Goal: Information Seeking & Learning: Understand process/instructions

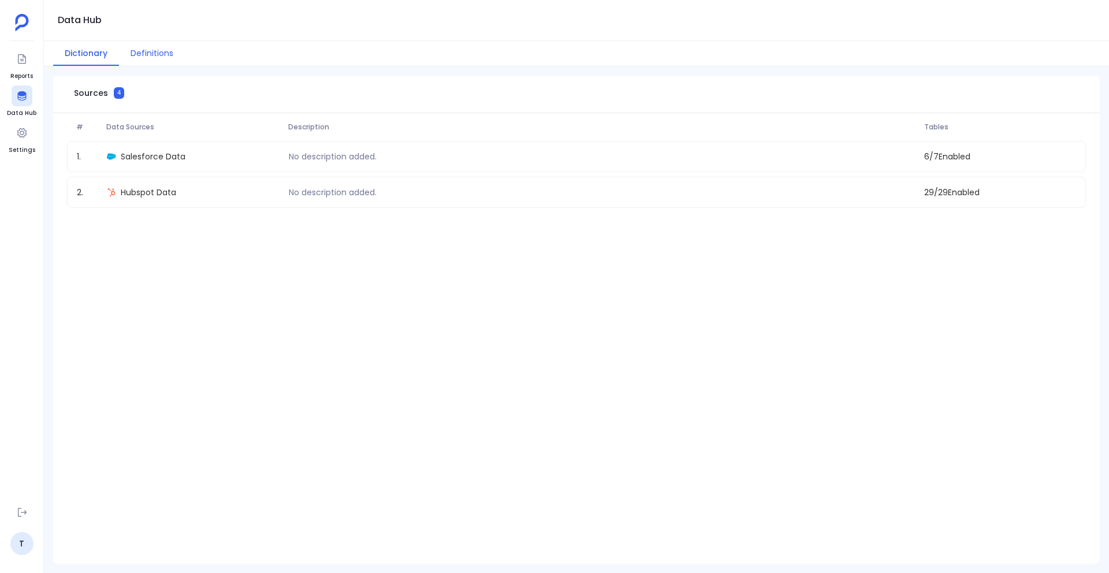
click at [153, 50] on button "Definitions" at bounding box center [152, 53] width 66 height 25
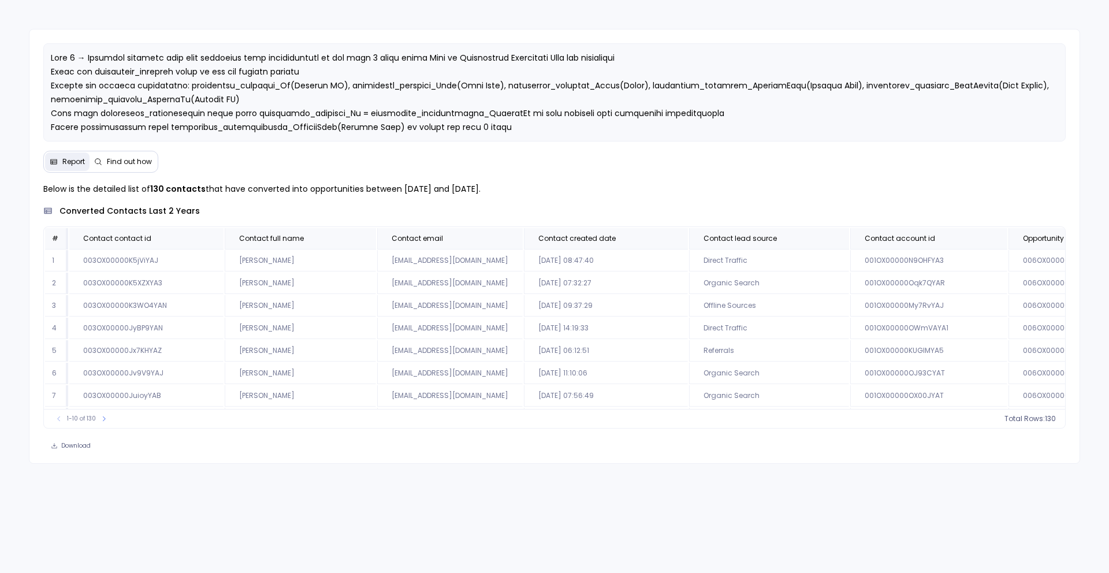
drag, startPoint x: 397, startPoint y: 191, endPoint x: 522, endPoint y: 189, distance: 125.9
click at [522, 189] on p "Below is the detailed list of 130 contacts that have converted into opportuniti…" at bounding box center [554, 189] width 1022 height 14
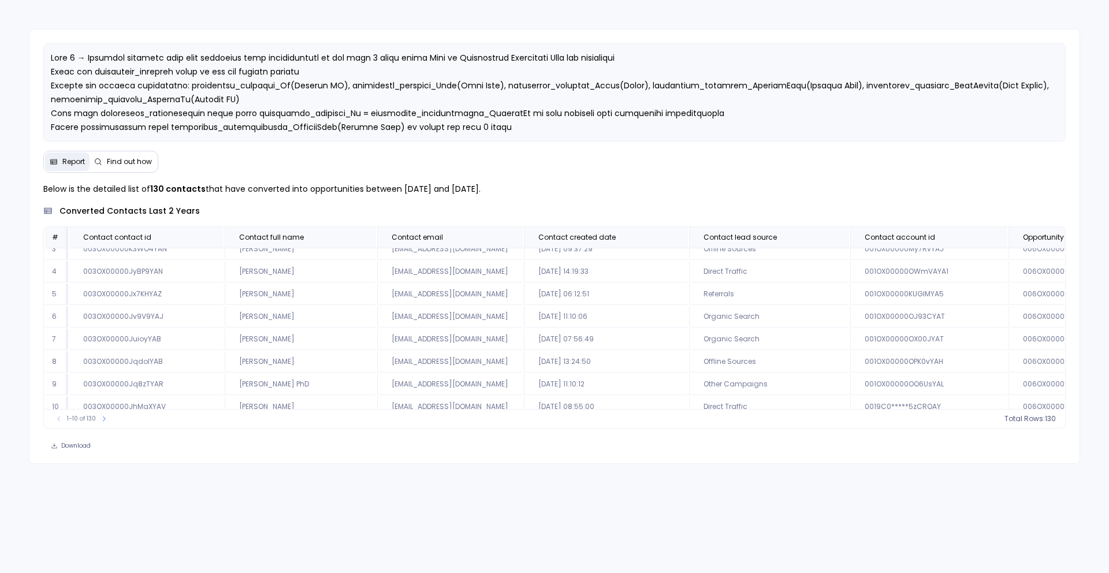
scroll to position [69, 0]
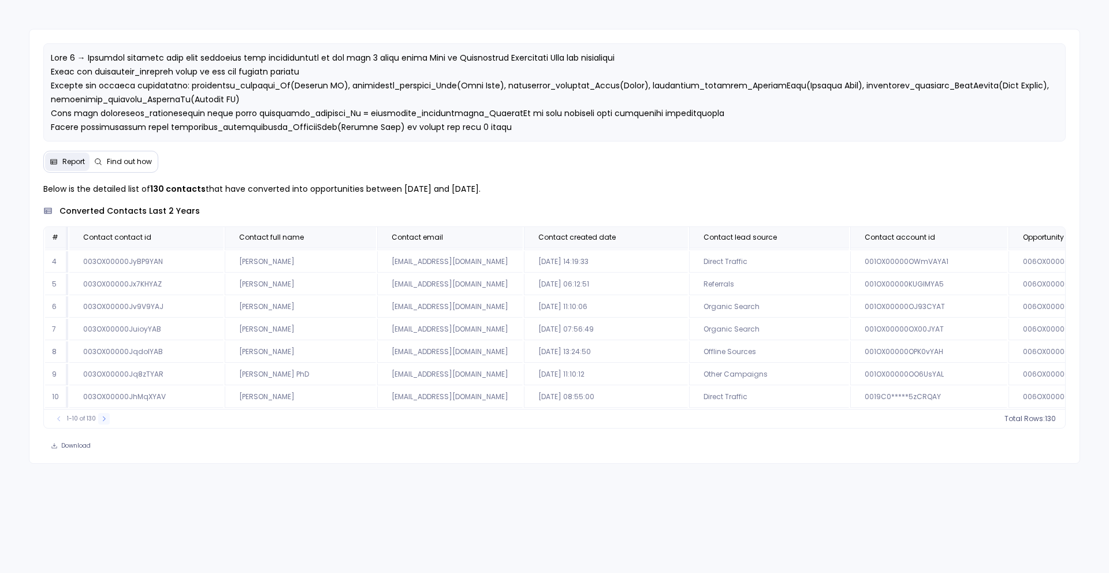
click at [98, 422] on button at bounding box center [104, 419] width 12 height 12
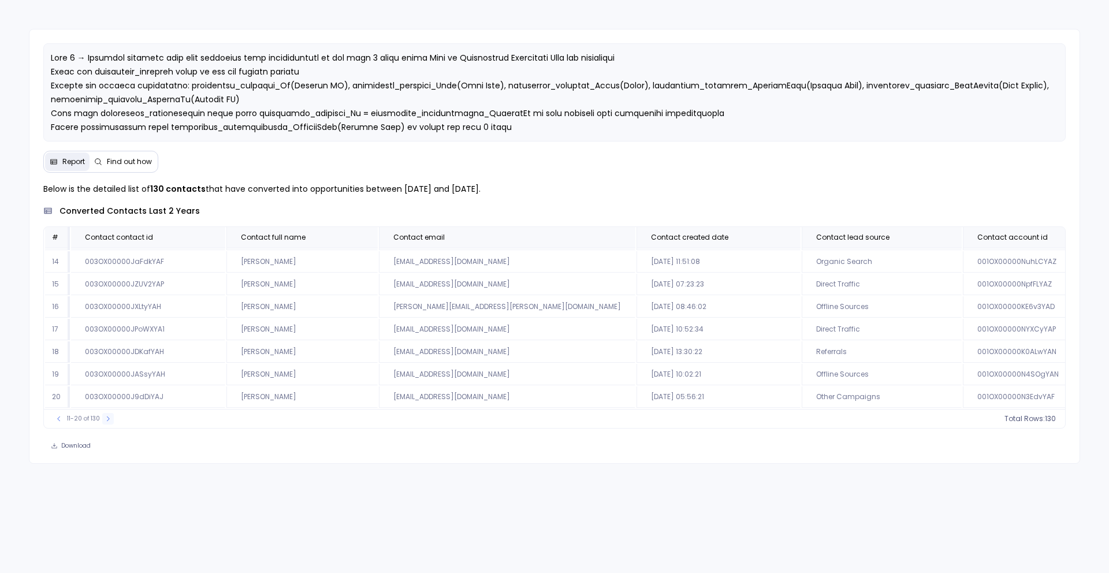
click at [98, 422] on div "11-20 of 130" at bounding box center [83, 419] width 72 height 12
click at [104, 421] on icon at bounding box center [107, 418] width 7 height 7
click at [103, 421] on button at bounding box center [108, 419] width 12 height 12
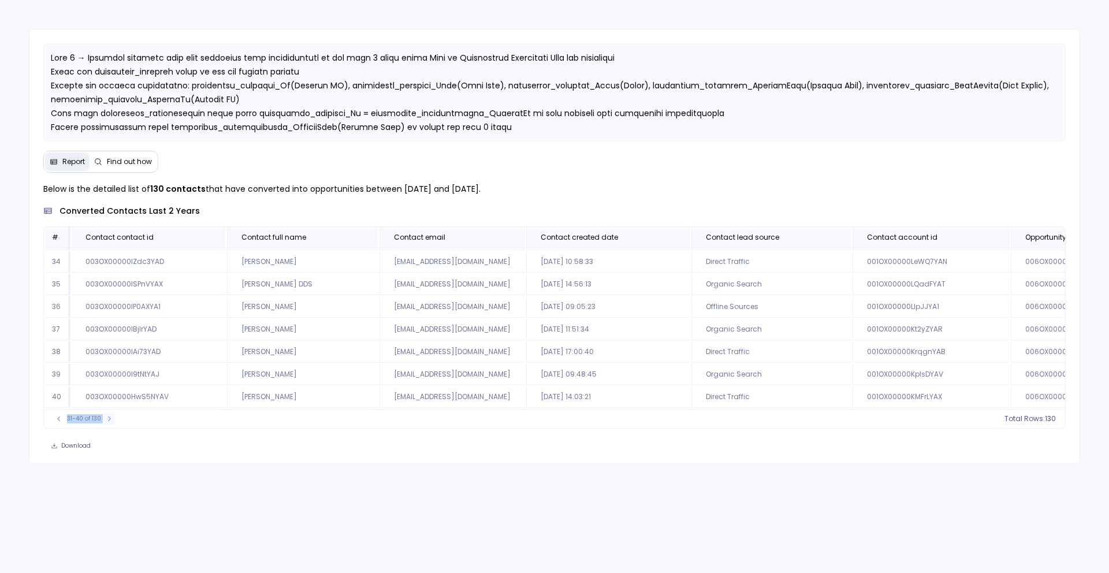
click at [103, 421] on button at bounding box center [109, 419] width 12 height 12
click at [104, 421] on button at bounding box center [110, 419] width 12 height 12
click at [412, 357] on td "leonelveum@toplegaltechllc.com" at bounding box center [451, 351] width 145 height 21
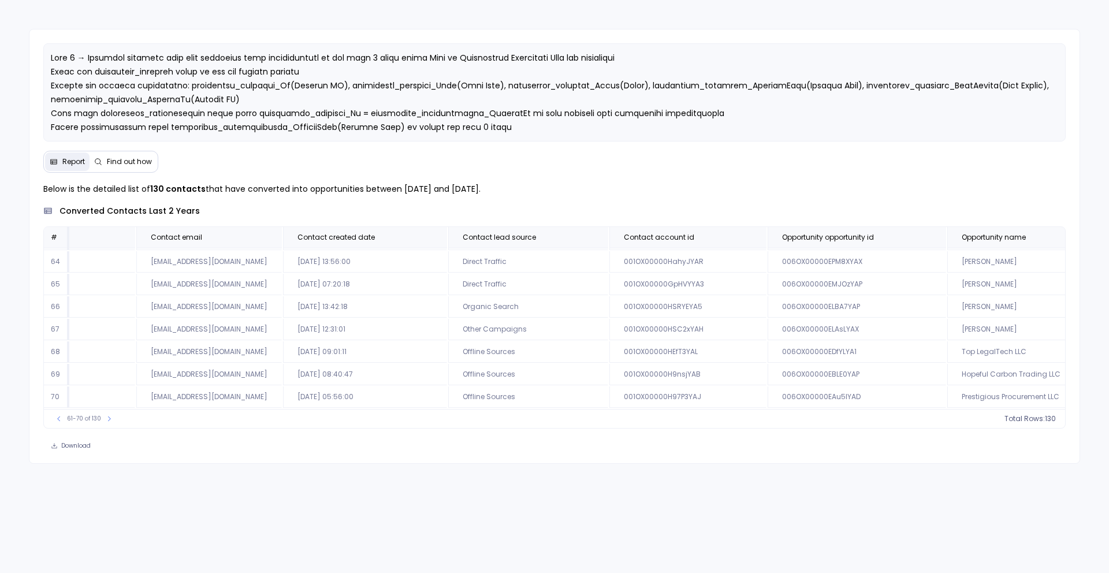
scroll to position [69, 27]
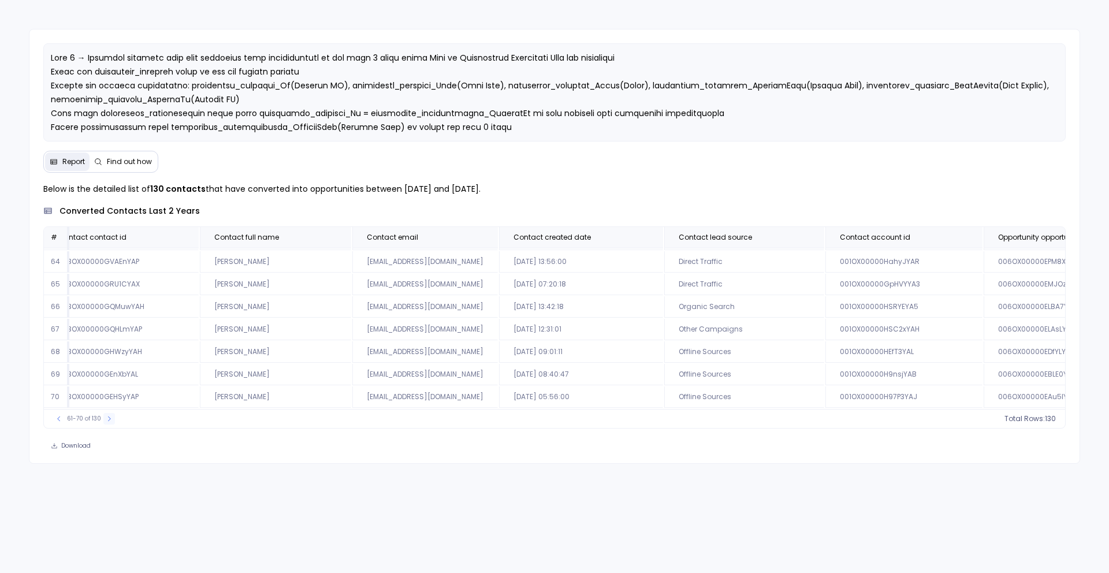
click at [111, 419] on button at bounding box center [109, 419] width 12 height 12
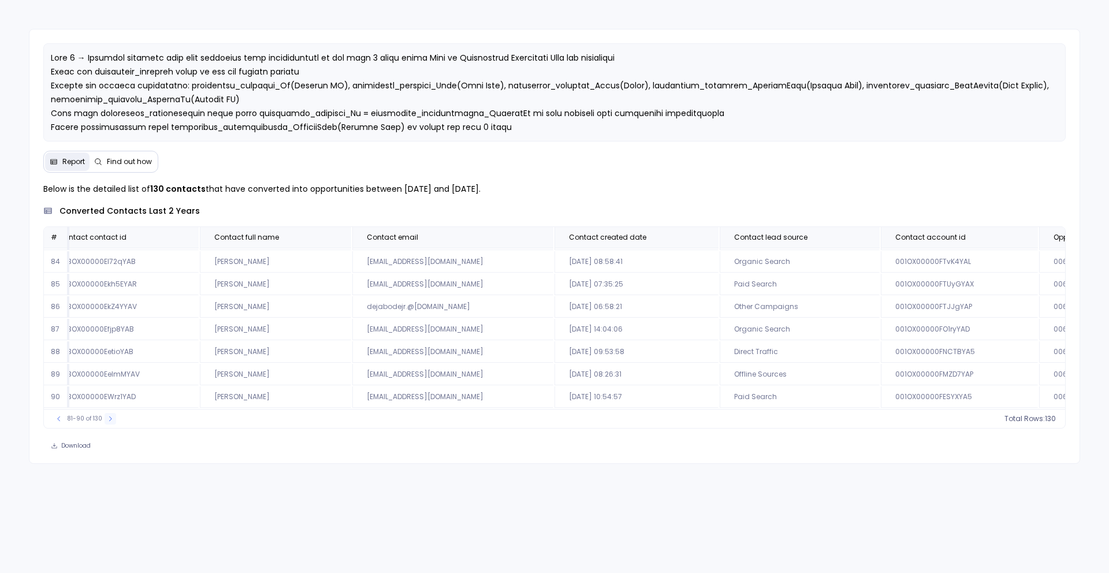
click at [111, 419] on icon at bounding box center [110, 418] width 7 height 7
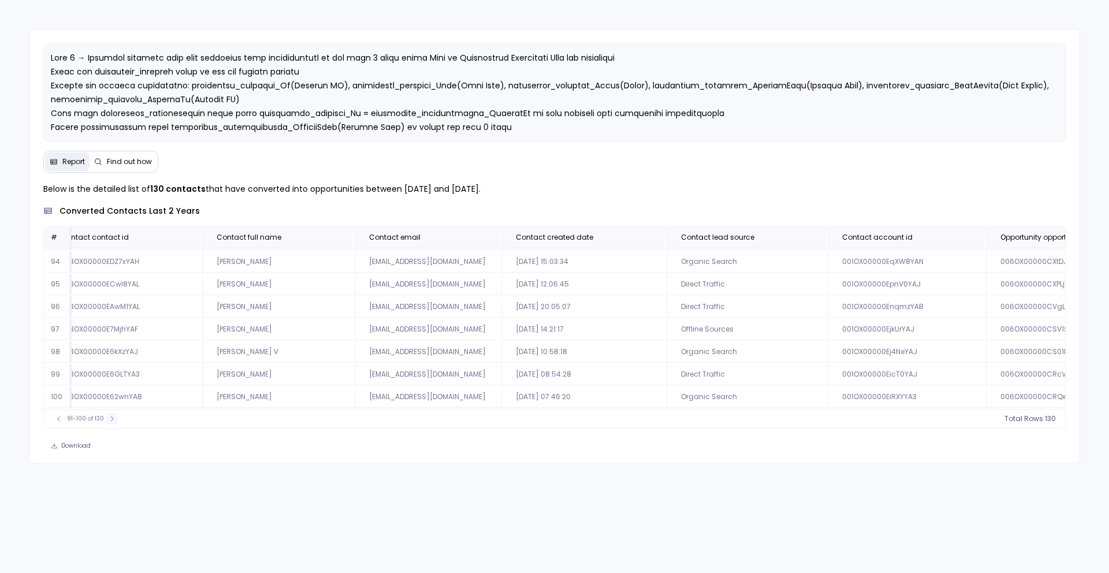
click at [111, 419] on icon at bounding box center [112, 418] width 3 height 5
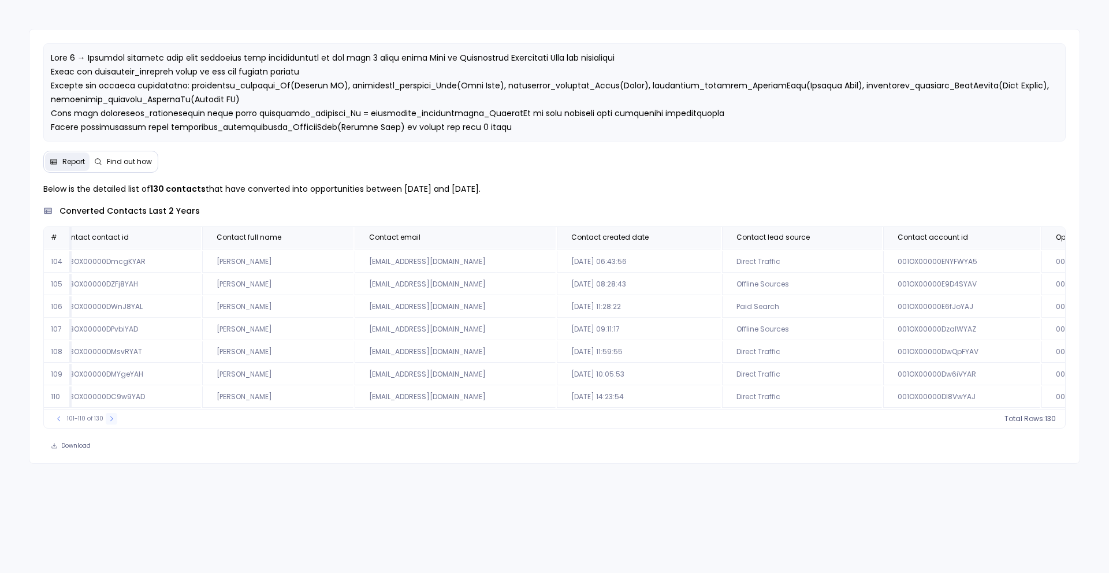
click at [111, 419] on icon at bounding box center [111, 418] width 3 height 5
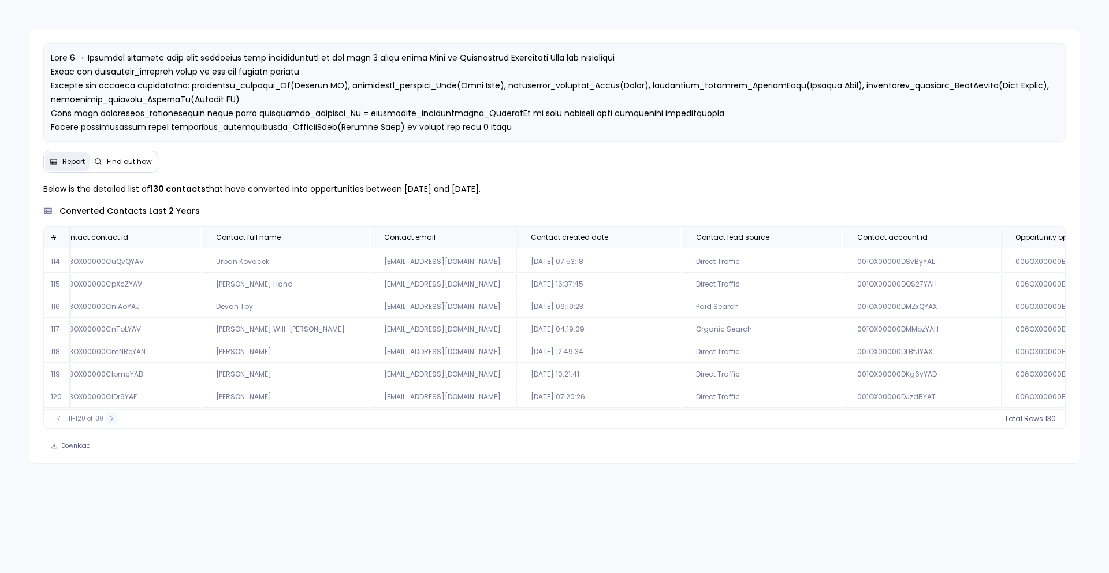
click at [111, 419] on icon at bounding box center [111, 418] width 7 height 7
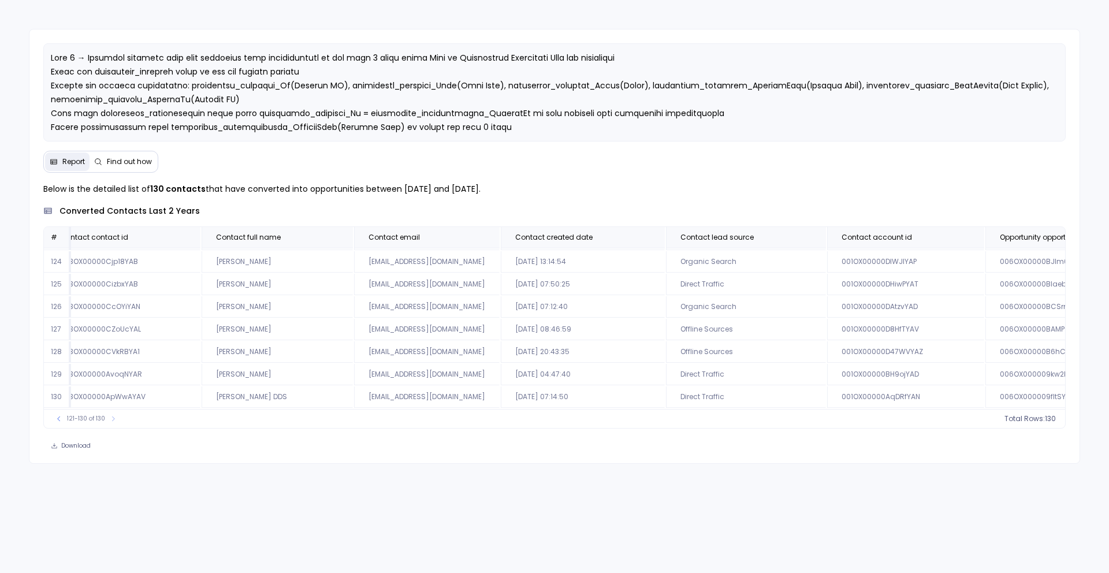
click at [114, 166] on span "Find out how" at bounding box center [129, 161] width 45 height 9
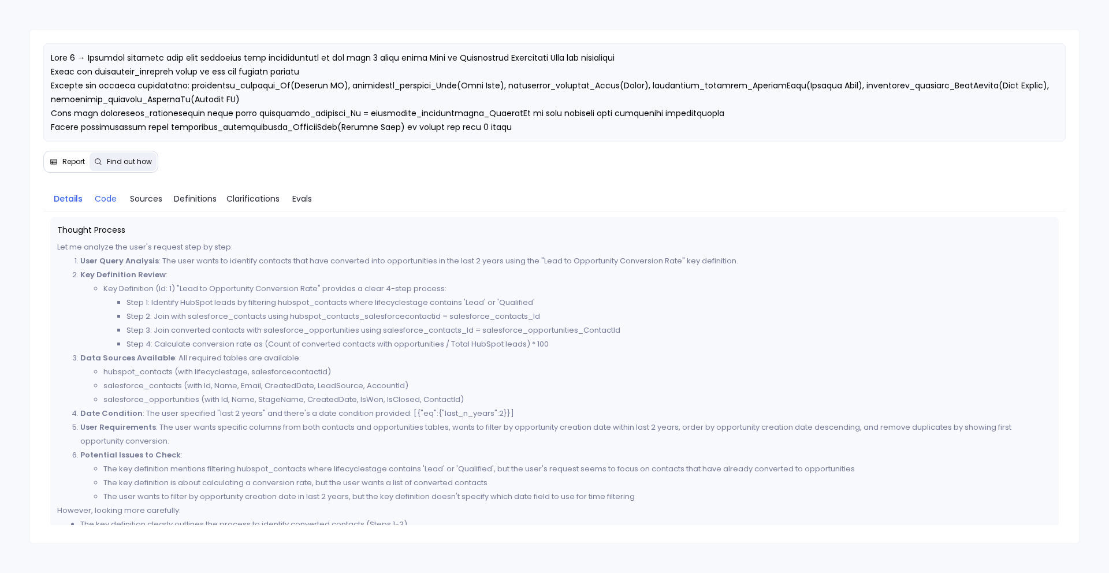
click at [111, 203] on span "Code" at bounding box center [106, 198] width 22 height 13
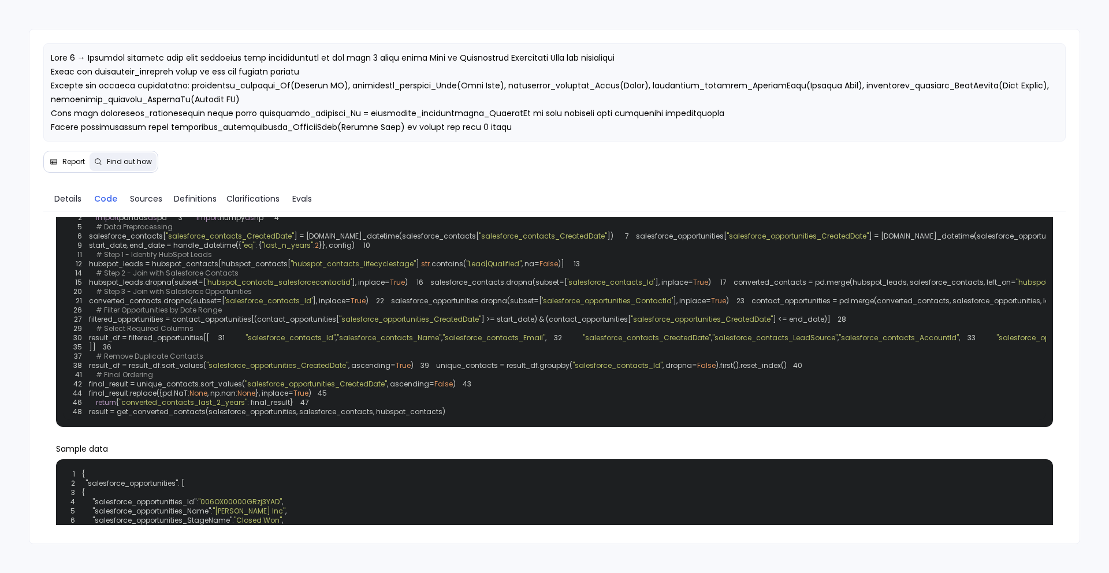
scroll to position [46, 0]
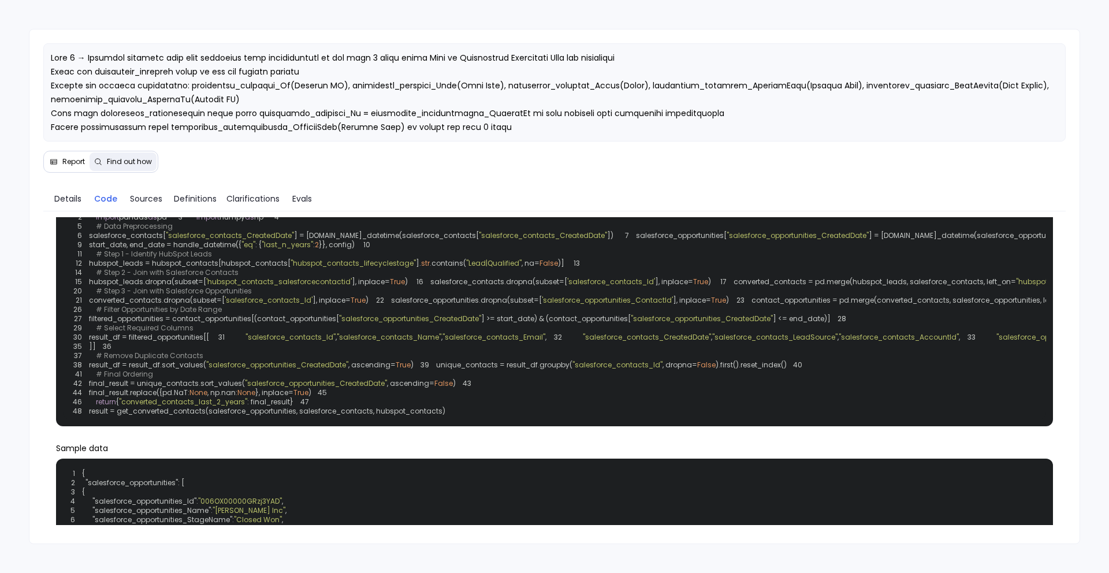
click at [55, 164] on icon at bounding box center [54, 162] width 8 height 8
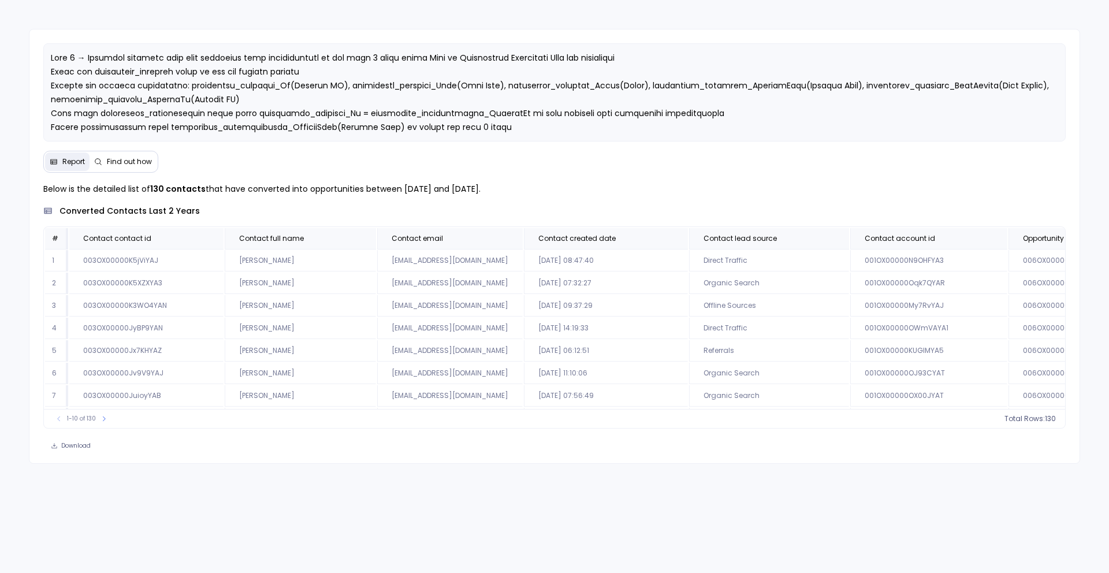
drag, startPoint x: 404, startPoint y: 189, endPoint x: 488, endPoint y: 189, distance: 84.9
click at [488, 189] on p "Below is the detailed list of 130 contacts that have converted into opportuniti…" at bounding box center [554, 189] width 1022 height 14
click at [420, 190] on p "Below is the detailed list of 130 contacts that have converted into opportuniti…" at bounding box center [554, 189] width 1022 height 14
click at [148, 162] on span "Find out how" at bounding box center [129, 161] width 45 height 9
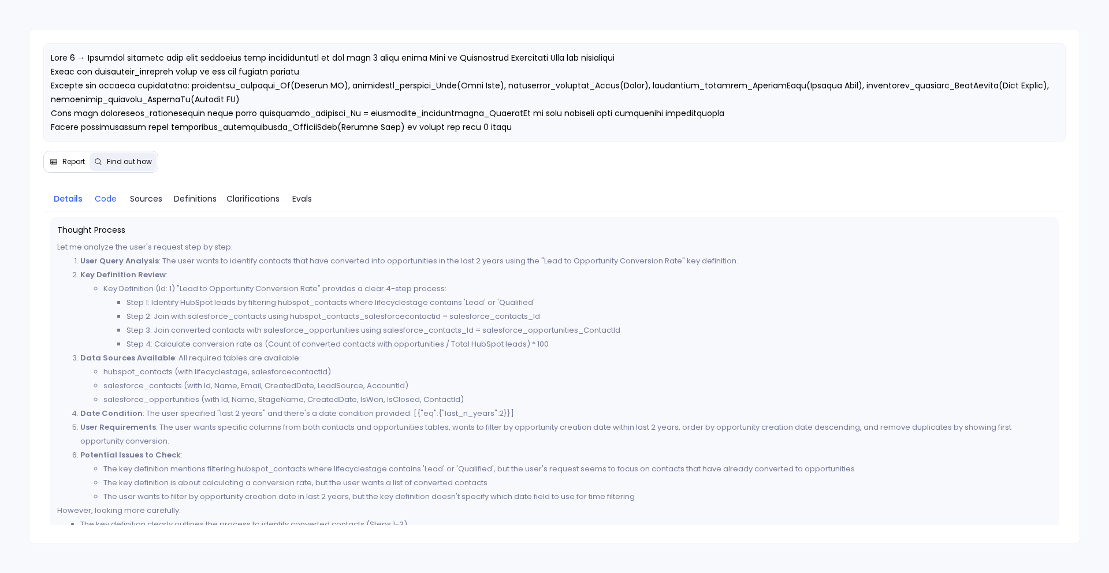
click at [109, 197] on span "Code" at bounding box center [106, 198] width 22 height 13
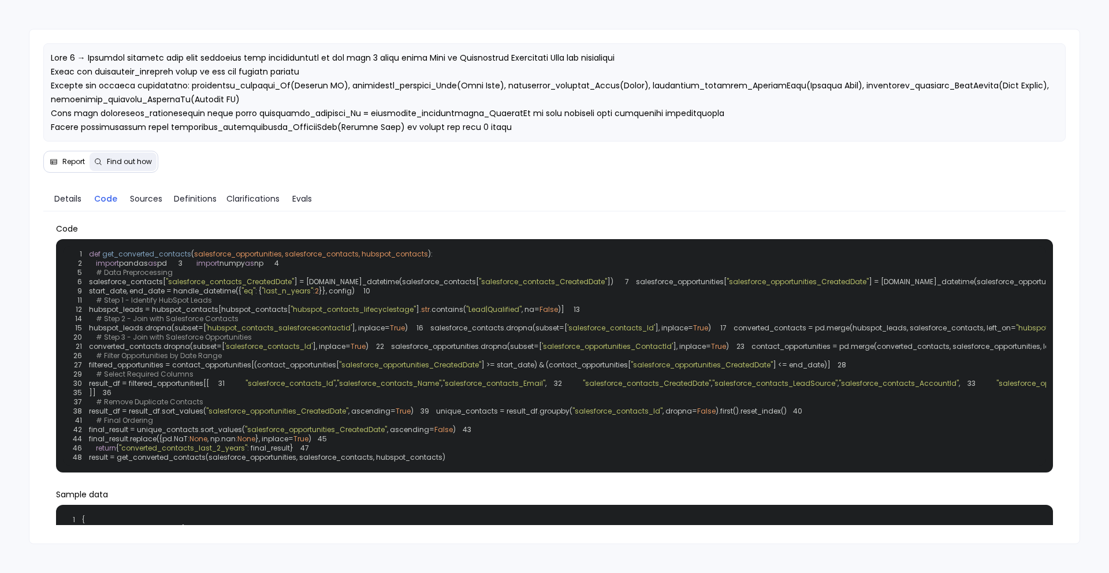
scroll to position [17, 0]
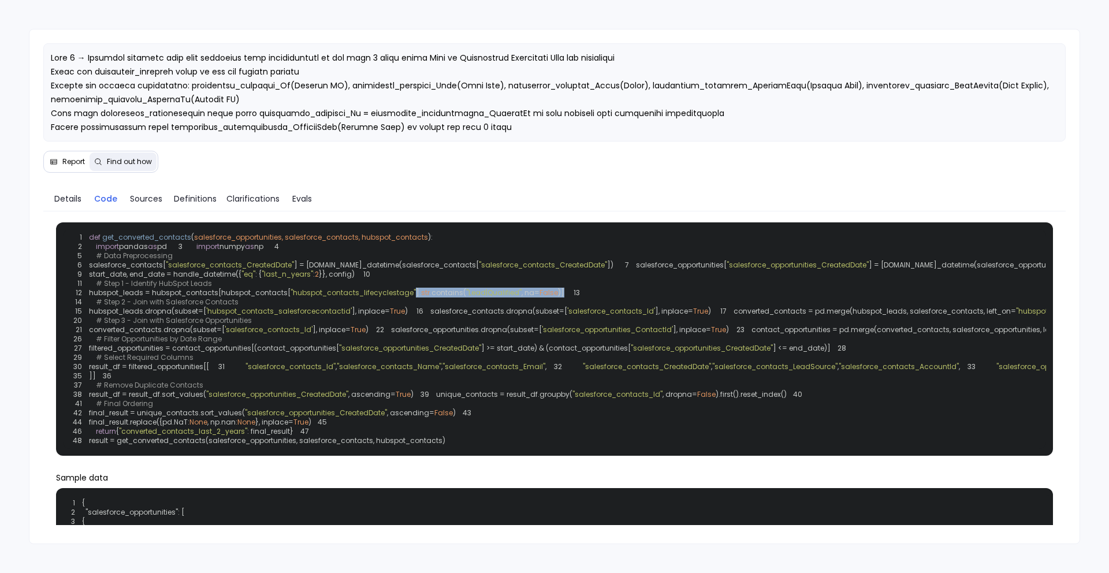
drag, startPoint x: 415, startPoint y: 341, endPoint x: 561, endPoint y: 344, distance: 145.5
click at [561, 344] on div "1 def get_converted_contacts ( salesforce_opportunities, salesforce_contacts, h…" at bounding box center [554, 338] width 983 height 219
click at [386, 297] on span ""hubspot_contacts_lifecyclestage"" at bounding box center [352, 293] width 125 height 10
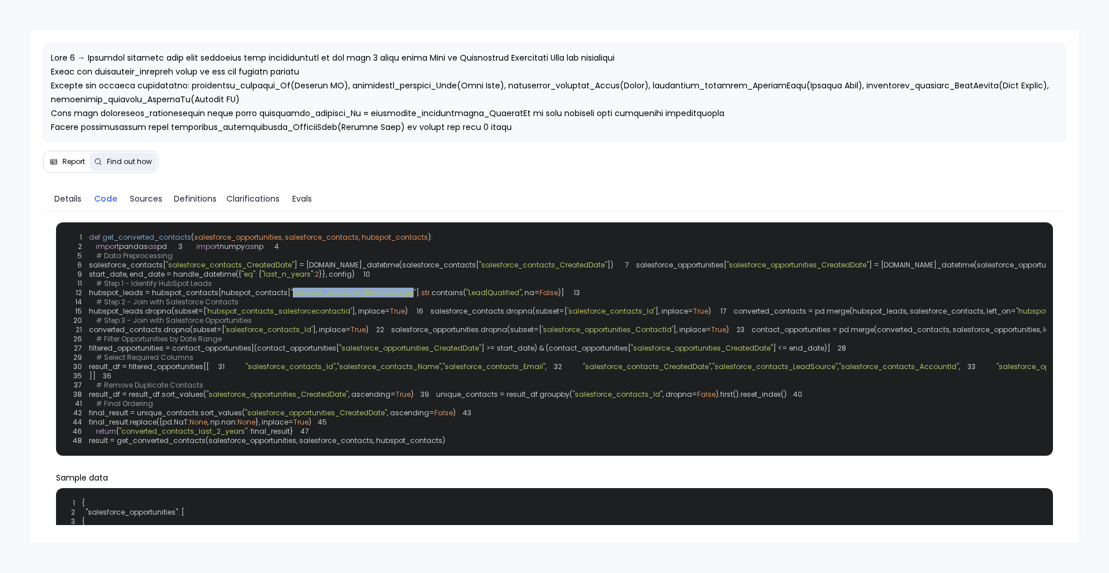
click at [386, 297] on span ""hubspot_contacts_lifecyclestage"" at bounding box center [352, 293] width 125 height 10
click at [475, 297] on span ""Lead|Qualified"" at bounding box center [493, 293] width 55 height 10
drag, startPoint x: 303, startPoint y: 337, endPoint x: 402, endPoint y: 340, distance: 99.9
click at [402, 297] on span ""hubspot_contacts_lifecyclestage"" at bounding box center [352, 293] width 125 height 10
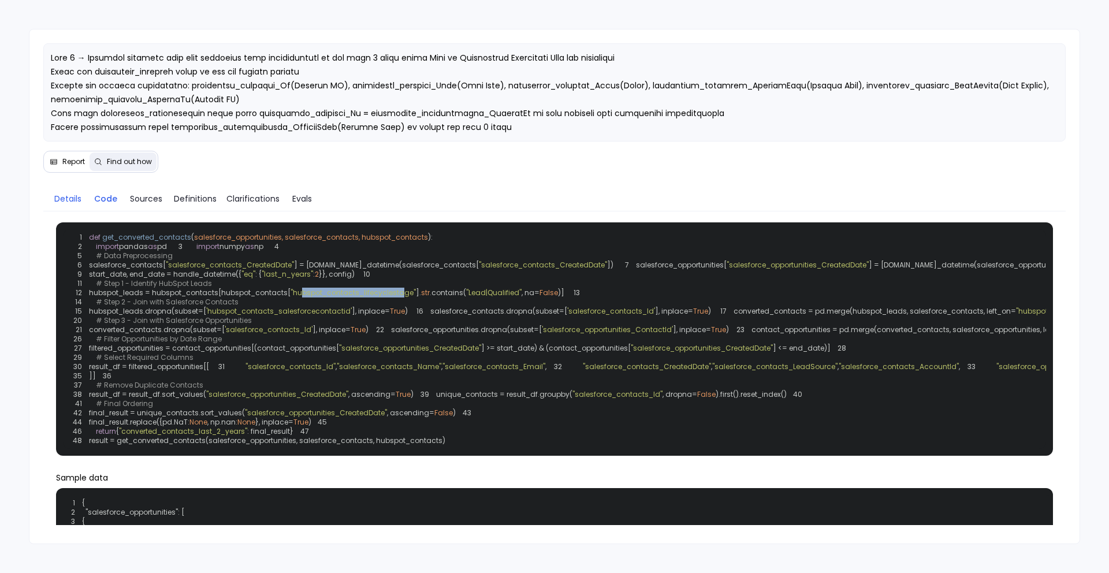
click at [75, 200] on span "Details" at bounding box center [67, 198] width 27 height 13
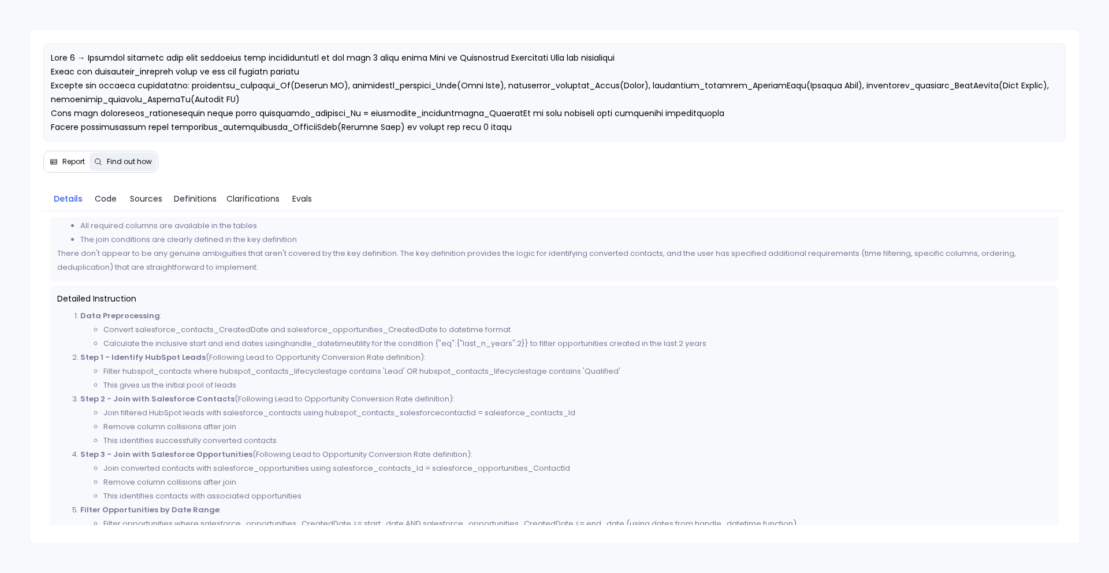
scroll to position [346, 0]
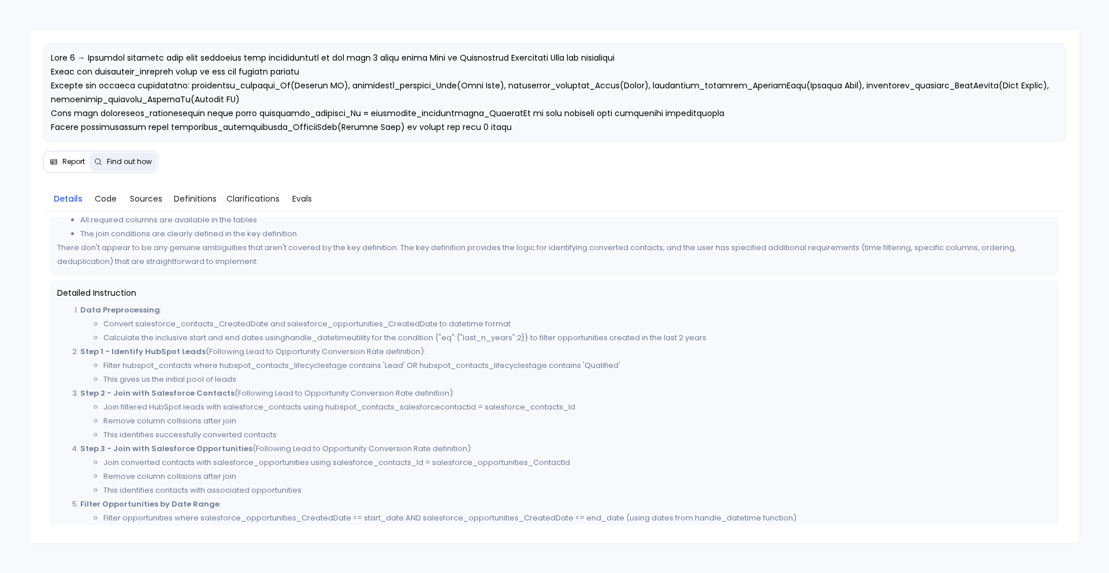
drag, startPoint x: 109, startPoint y: 347, endPoint x: 407, endPoint y: 350, distance: 298.5
click at [407, 350] on li "Step 1 - Identify HubSpot Leads (Following Lead to Opportunity Conversion Rate …" at bounding box center [566, 366] width 972 height 42
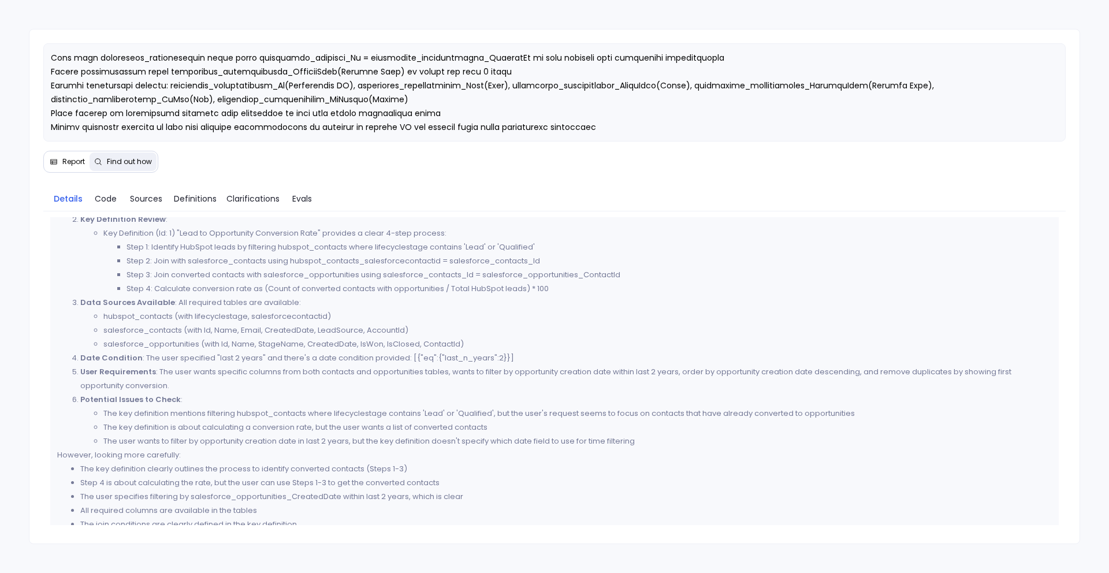
scroll to position [51, 0]
drag, startPoint x: 105, startPoint y: 321, endPoint x: 355, endPoint y: 326, distance: 250.0
click at [355, 326] on li "hubspot_contacts (with lifecyclestage, salesforcecontactid)" at bounding box center [577, 320] width 949 height 14
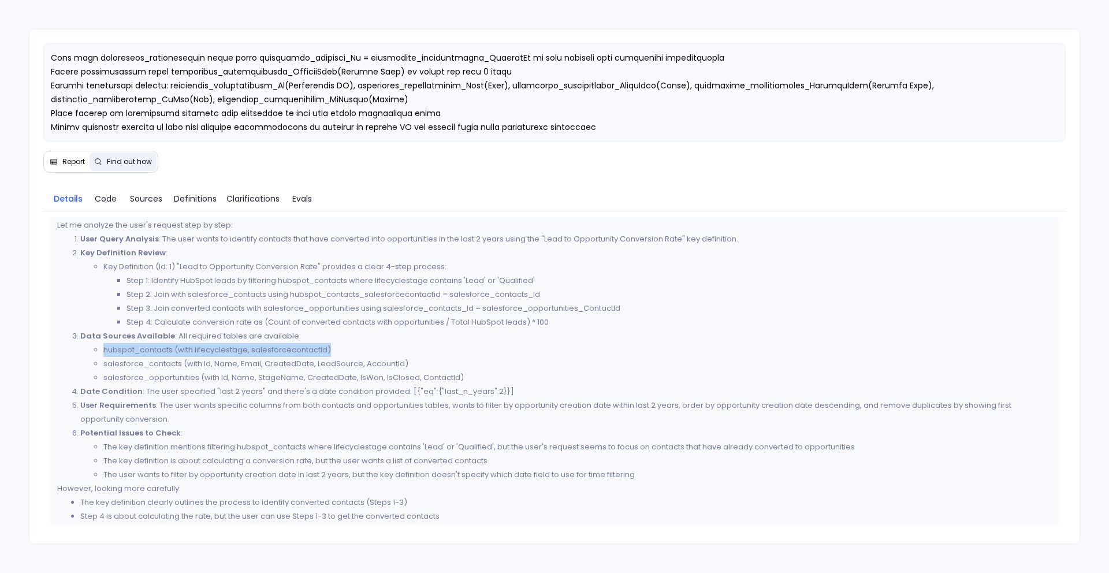
scroll to position [0, 0]
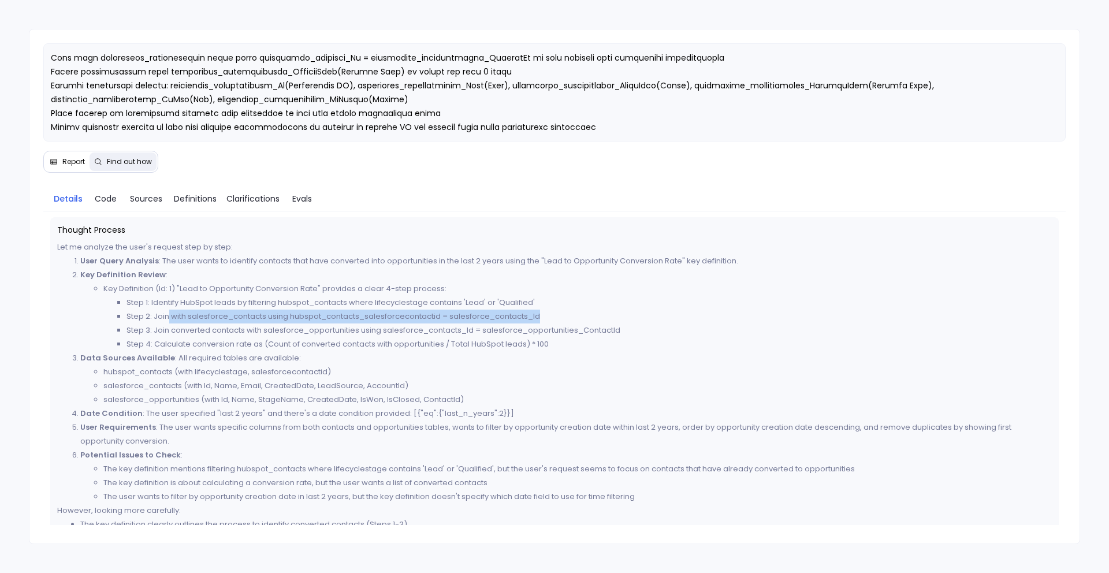
drag, startPoint x: 169, startPoint y: 318, endPoint x: 557, endPoint y: 319, distance: 388.0
click at [556, 319] on li "Step 2: Join with salesforce_contacts using hubspot_contacts_salesforcecontacti…" at bounding box center [588, 316] width 925 height 14
click at [281, 347] on li "Step 4: Calculate conversion rate as (Count of converted contacts with opportun…" at bounding box center [588, 344] width 925 height 14
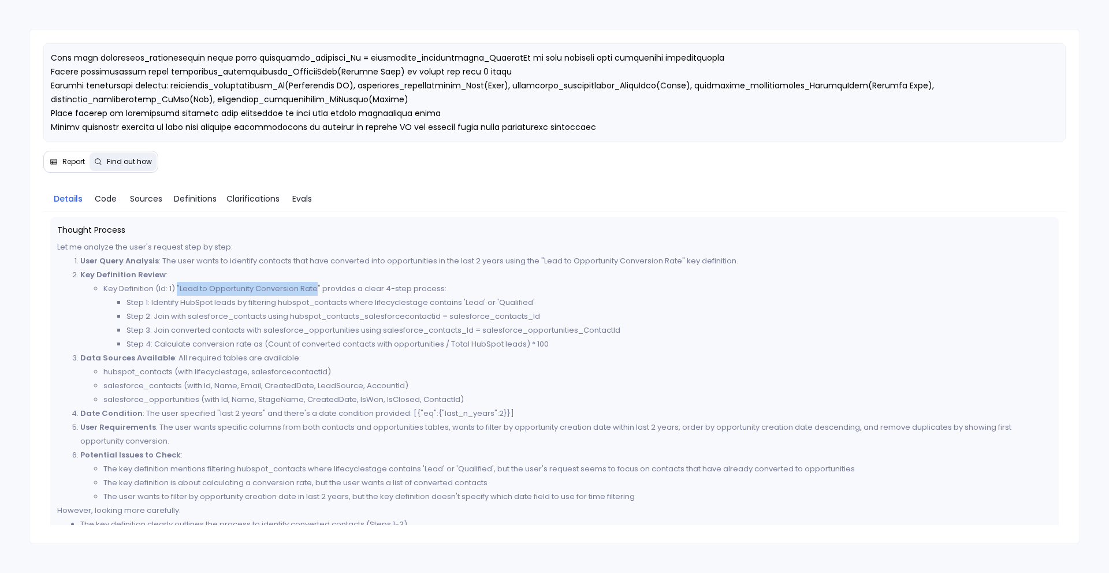
drag, startPoint x: 177, startPoint y: 289, endPoint x: 317, endPoint y: 291, distance: 140.3
click at [317, 291] on li "Key Definition (Id: 1) "Lead to Opportunity Conversion Rate" provides a clear 4…" at bounding box center [577, 316] width 949 height 69
click at [298, 359] on p "Data Sources Available : All required tables are available:" at bounding box center [566, 358] width 972 height 14
click at [193, 206] on link "Definitions" at bounding box center [195, 198] width 52 height 24
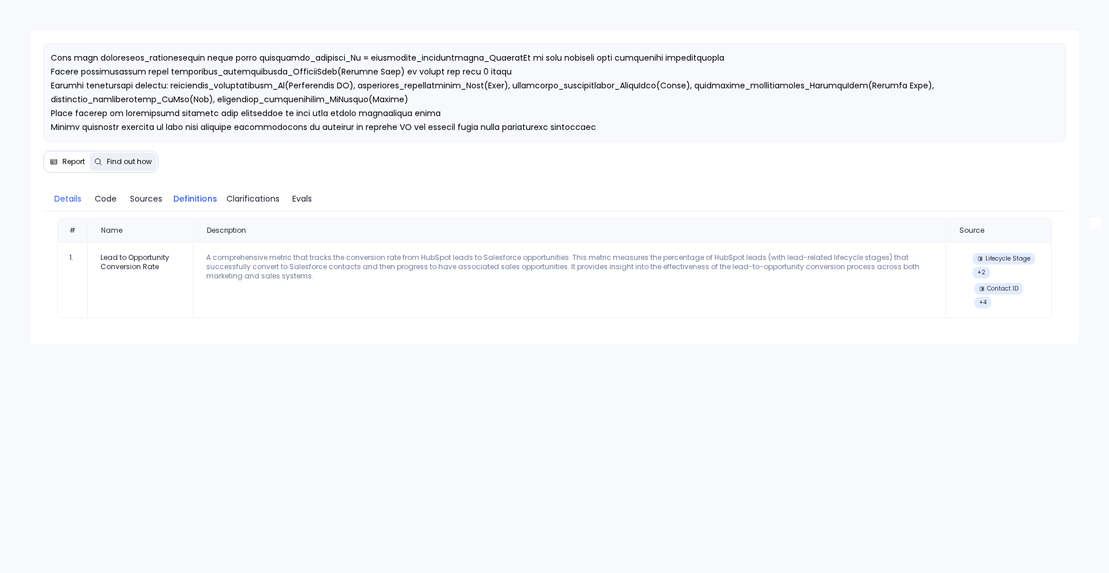
click at [73, 199] on span "Details" at bounding box center [67, 198] width 27 height 13
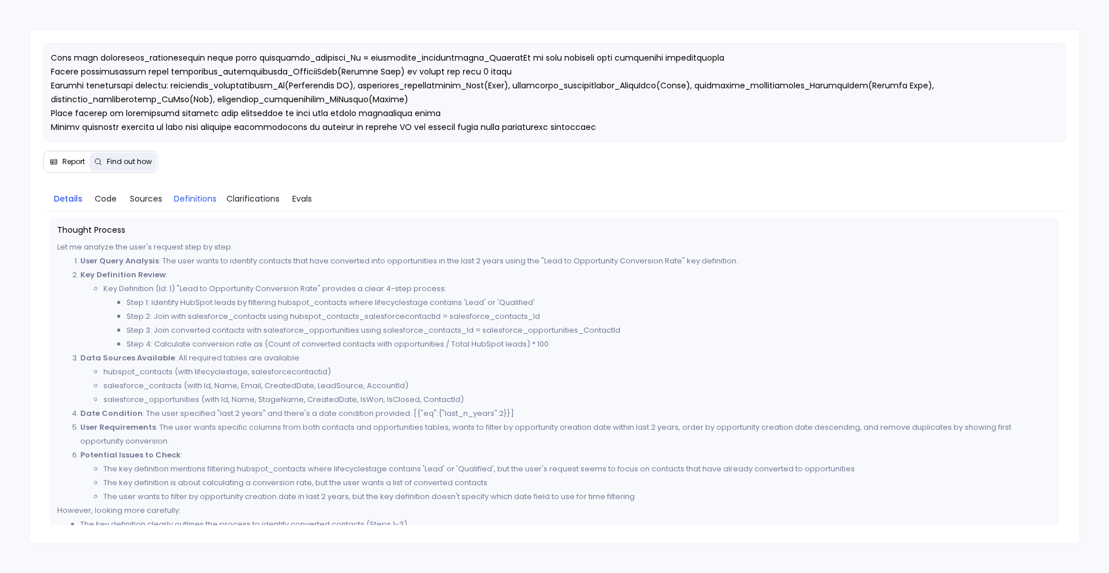
click at [193, 194] on span "Definitions" at bounding box center [195, 198] width 43 height 13
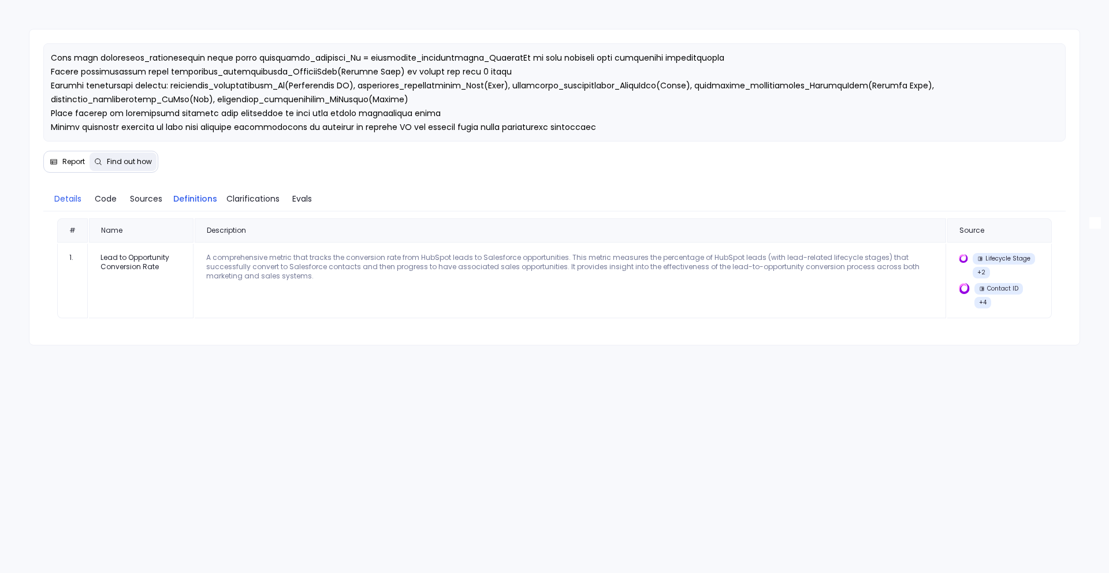
click at [72, 198] on span "Details" at bounding box center [67, 198] width 27 height 13
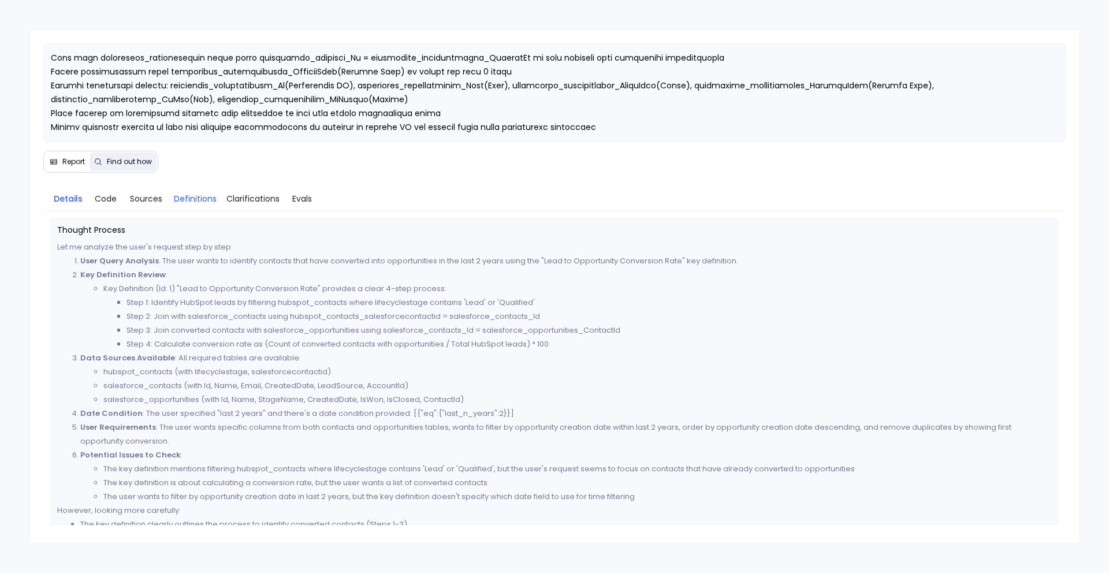
click at [188, 198] on span "Definitions" at bounding box center [195, 198] width 43 height 13
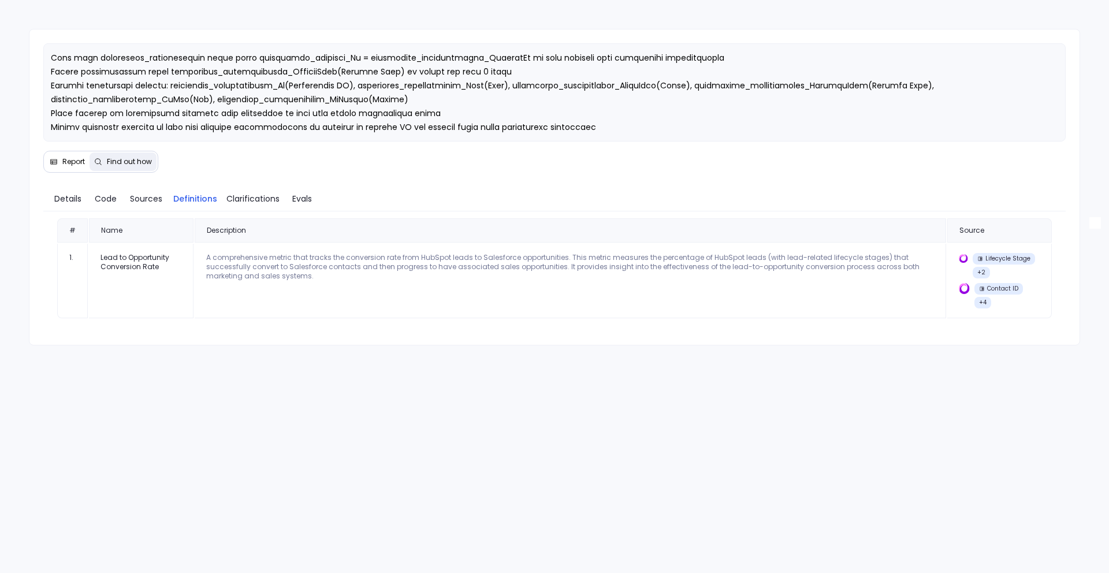
scroll to position [66, 0]
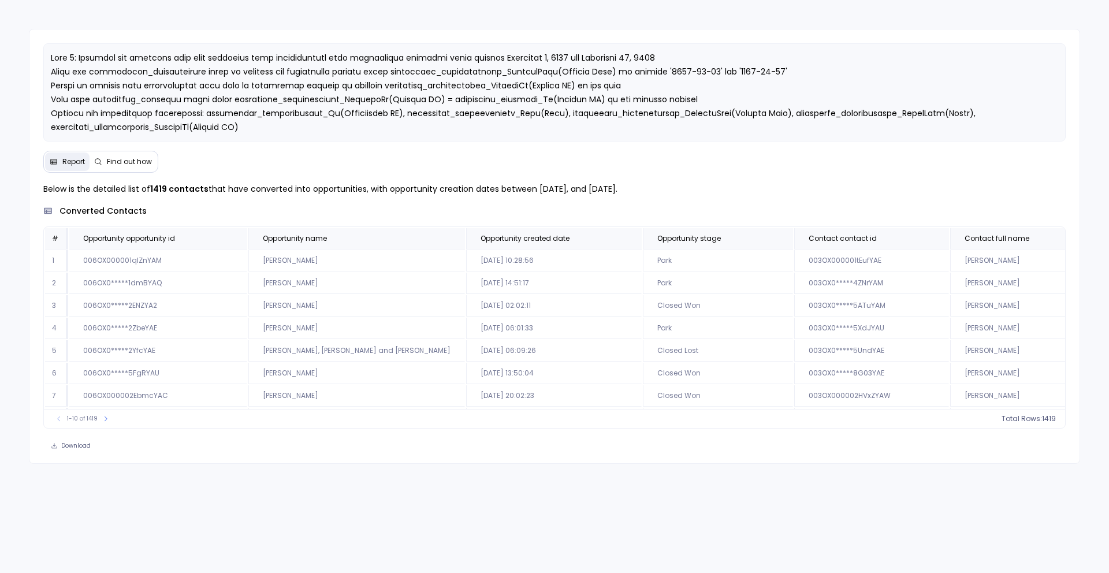
scroll to position [0, 13]
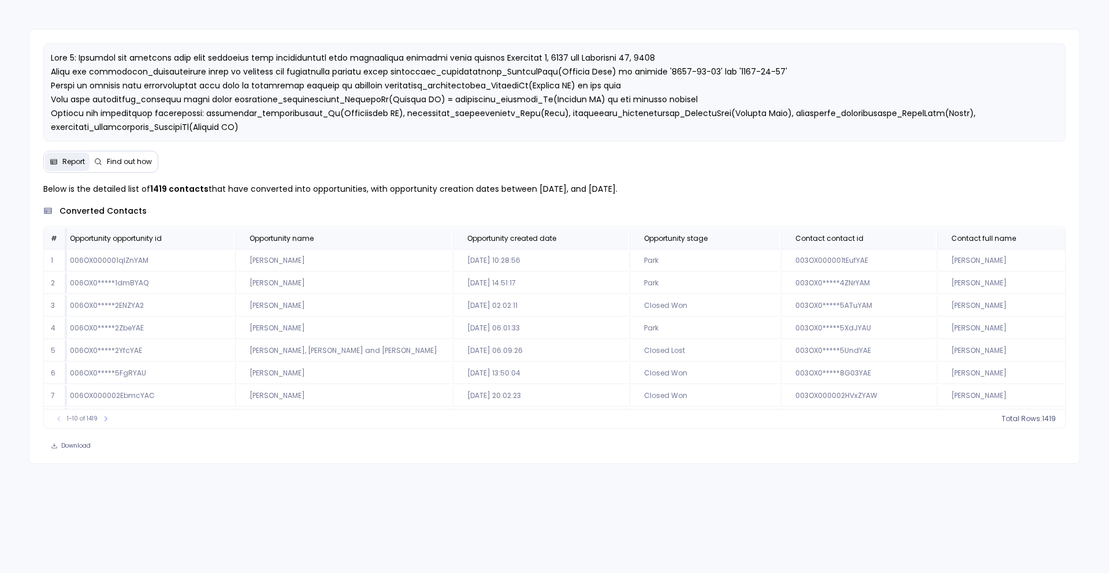
click at [126, 165] on span "Find out how" at bounding box center [129, 161] width 45 height 9
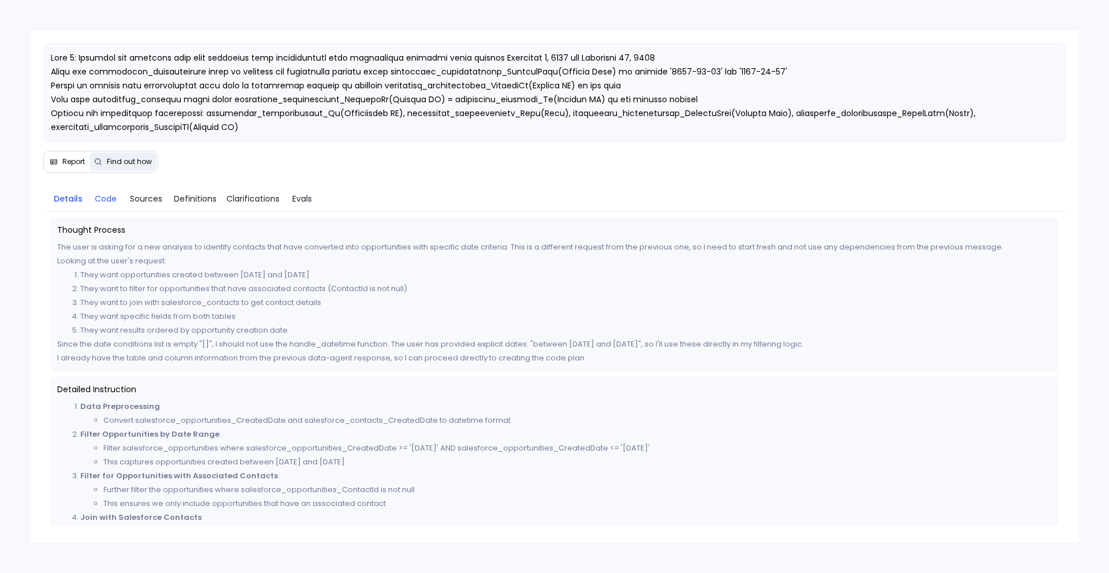
click at [108, 197] on span "Code" at bounding box center [106, 198] width 22 height 13
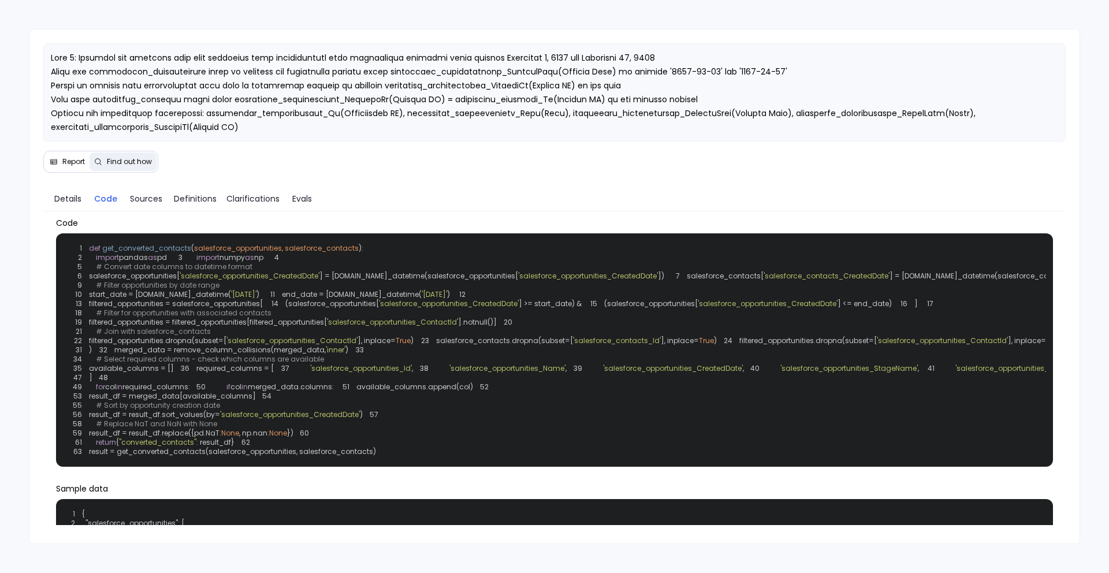
scroll to position [0, 0]
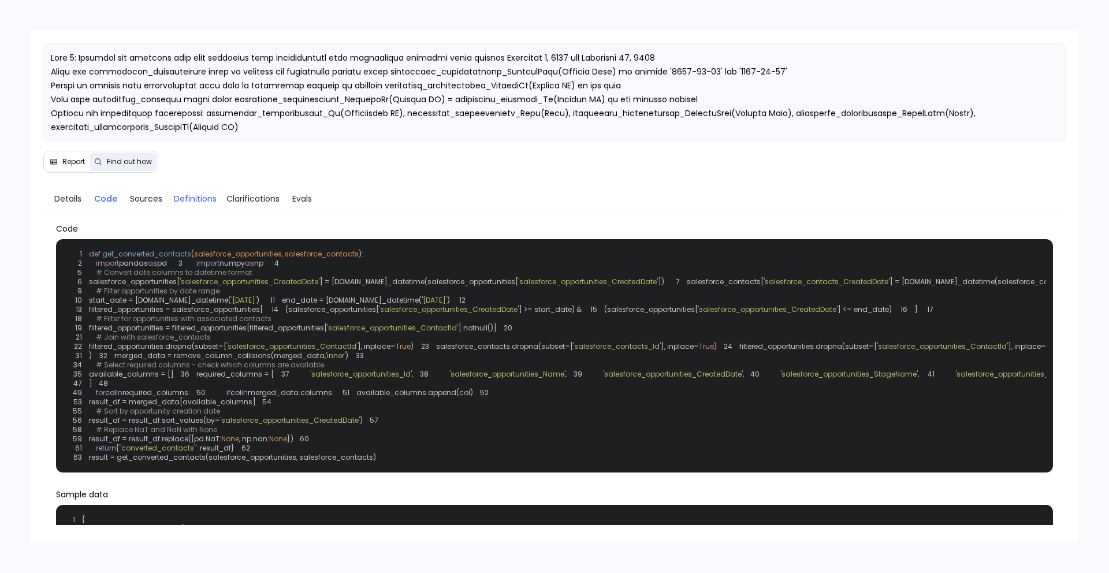
click at [188, 204] on span "Definitions" at bounding box center [195, 198] width 43 height 13
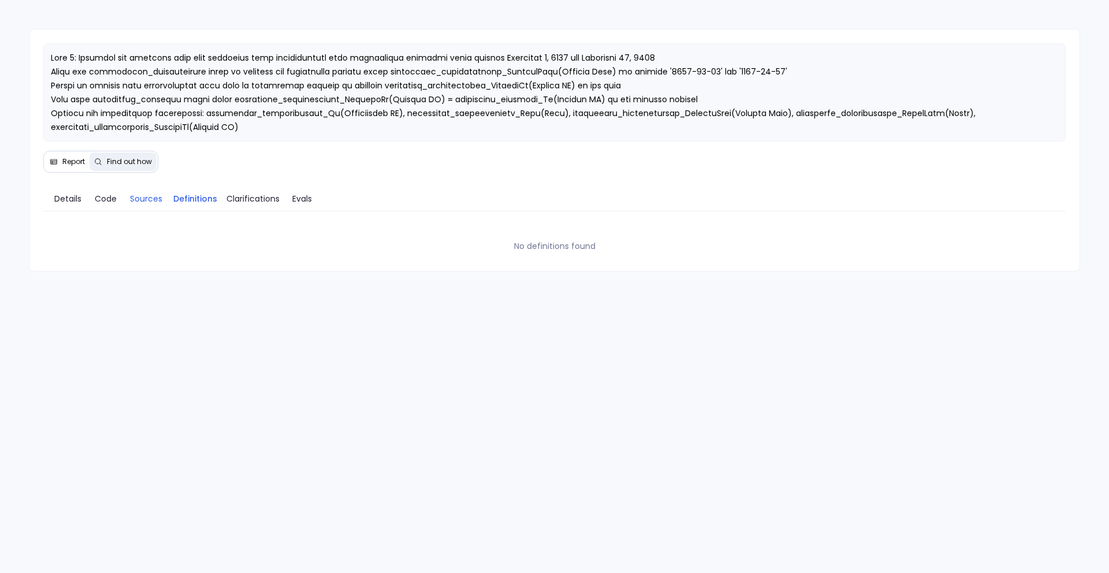
click at [158, 203] on span "Sources" at bounding box center [146, 198] width 32 height 13
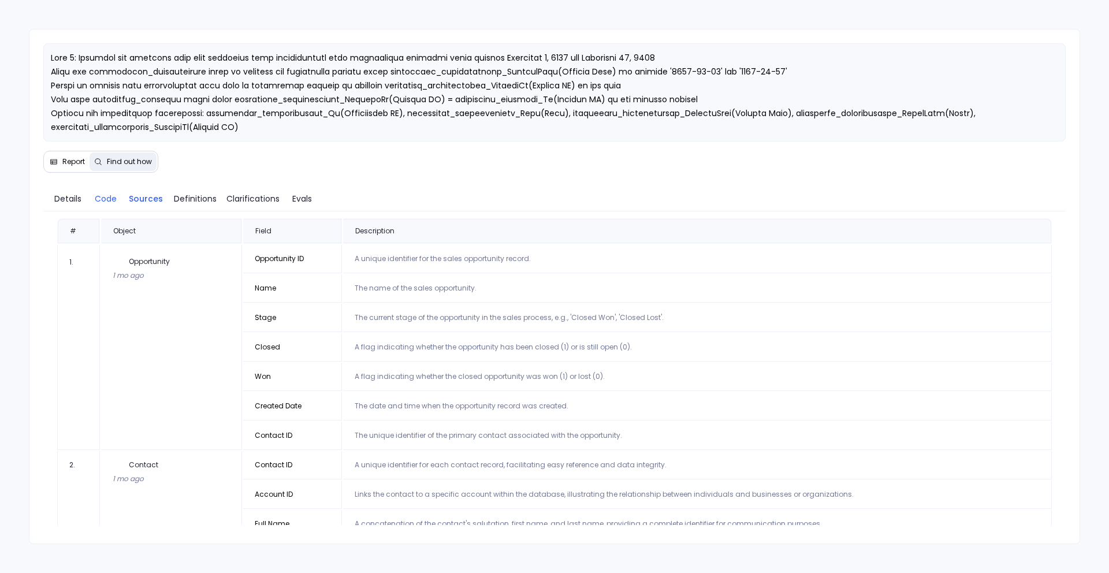
click at [110, 207] on link "Code" at bounding box center [105, 198] width 35 height 24
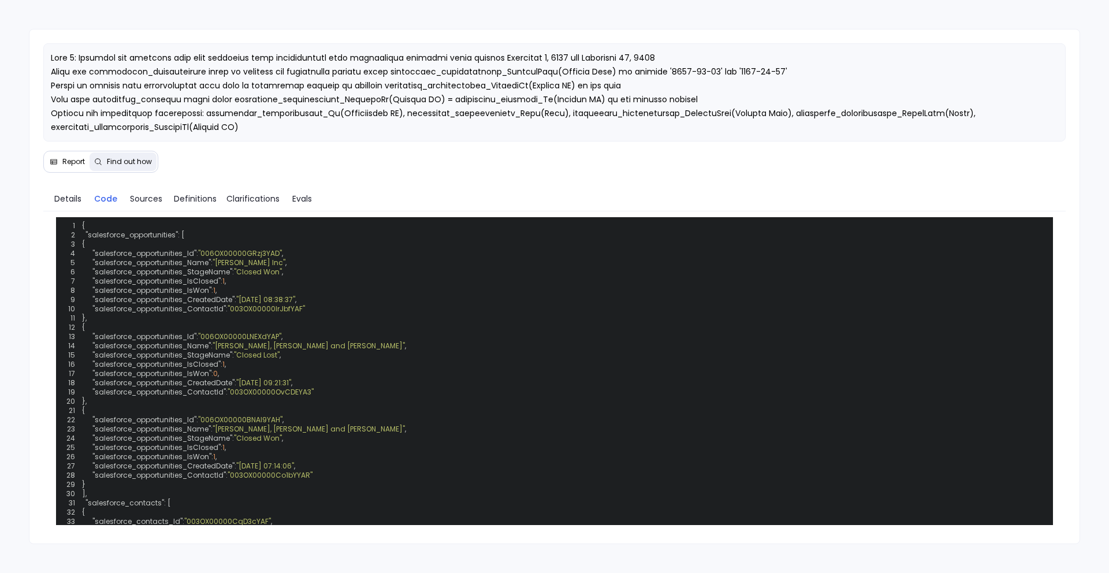
scroll to position [75, 0]
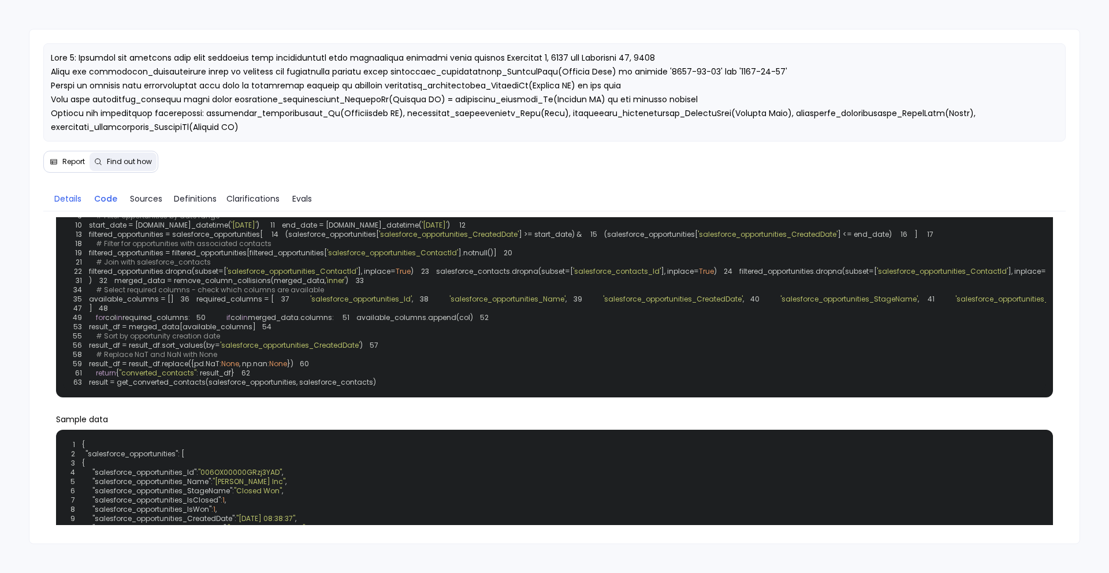
click at [76, 201] on span "Details" at bounding box center [67, 198] width 27 height 13
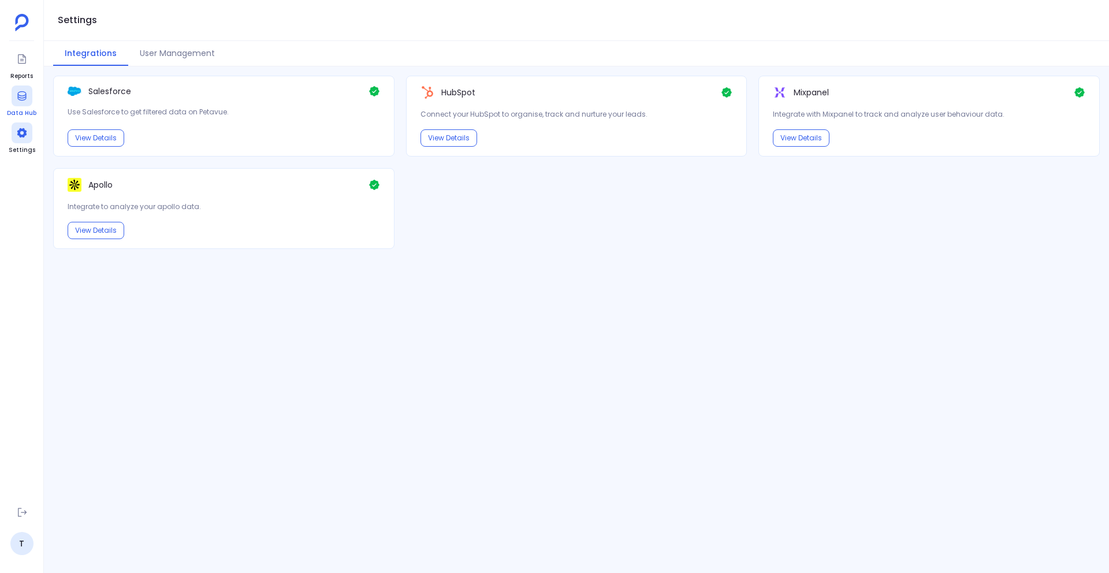
click at [27, 100] on icon at bounding box center [22, 96] width 12 height 12
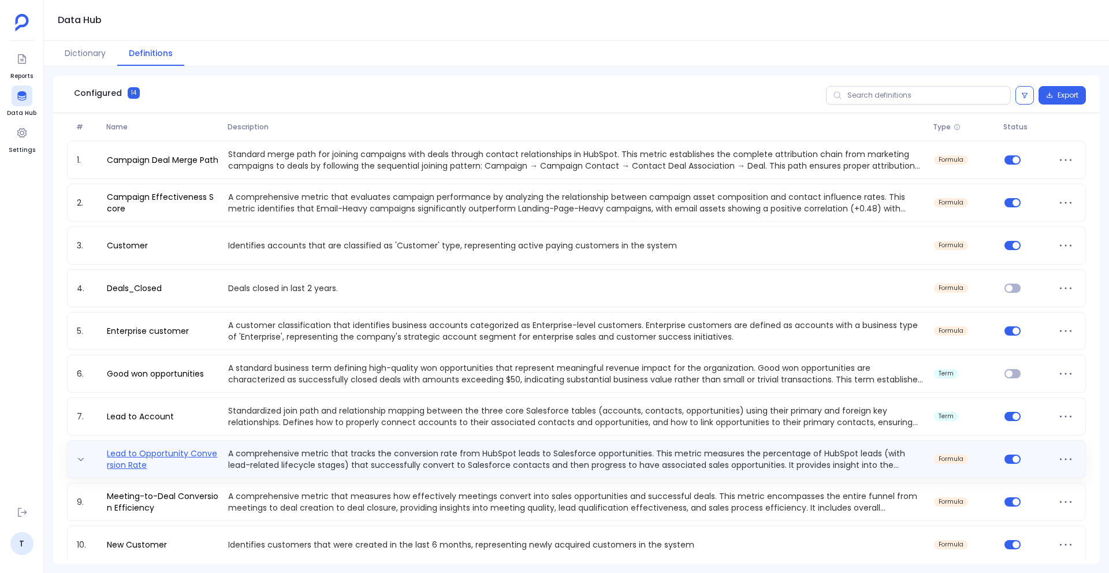
click at [176, 455] on link "Lead to Opportunity Conversion Rate" at bounding box center [162, 458] width 121 height 23
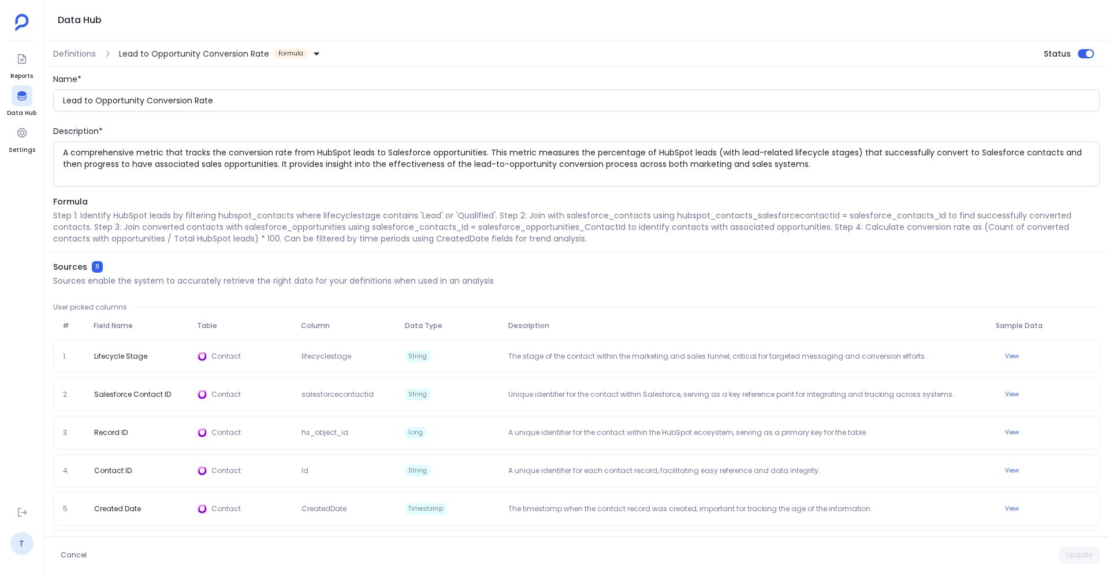
click at [25, 552] on link "T" at bounding box center [21, 543] width 23 height 23
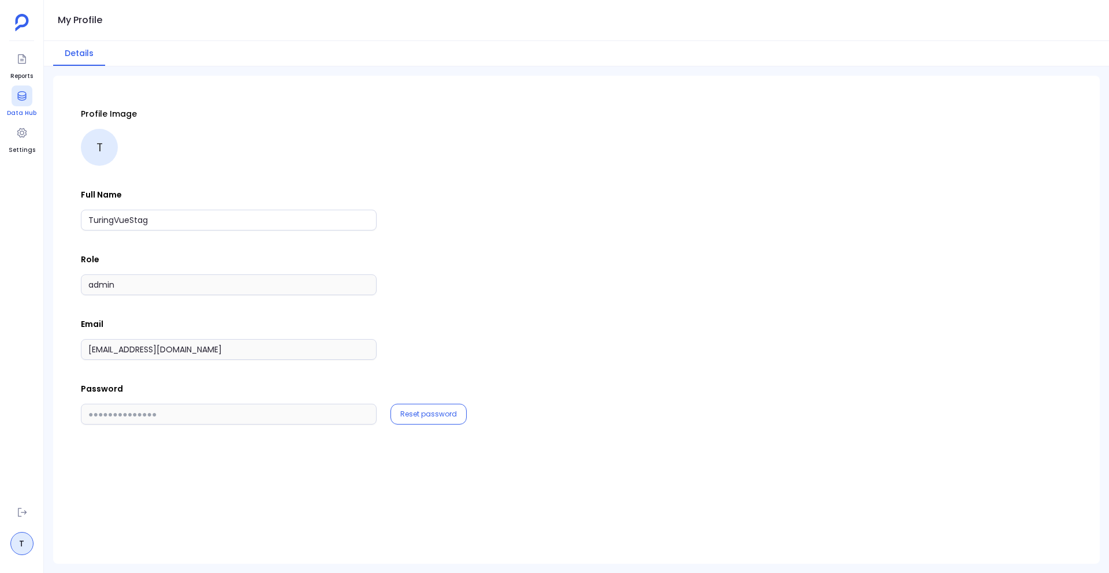
click at [30, 102] on div at bounding box center [22, 95] width 21 height 21
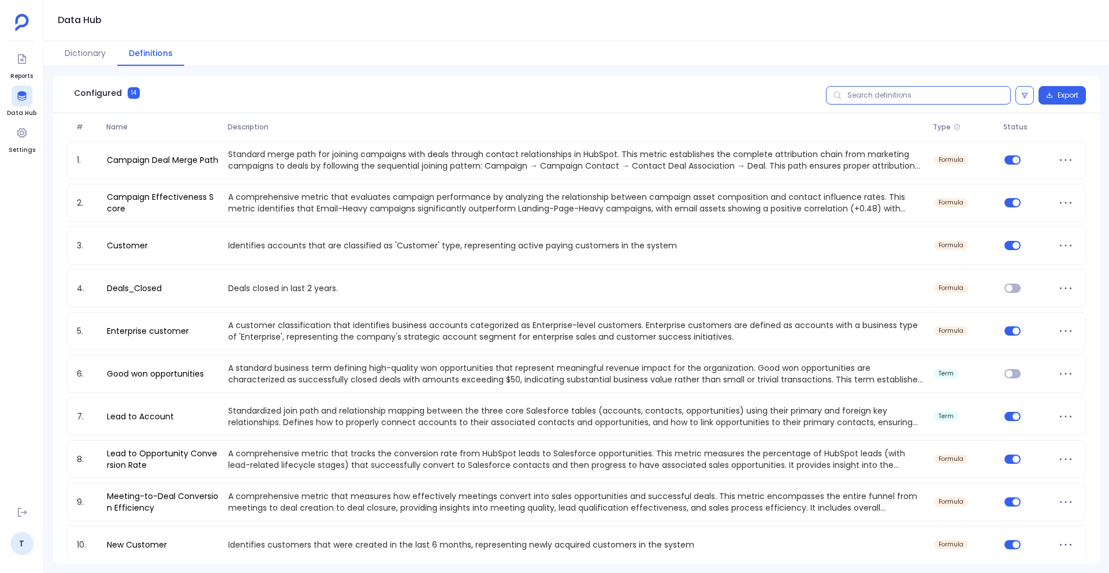
click at [856, 96] on input "text" at bounding box center [918, 95] width 185 height 18
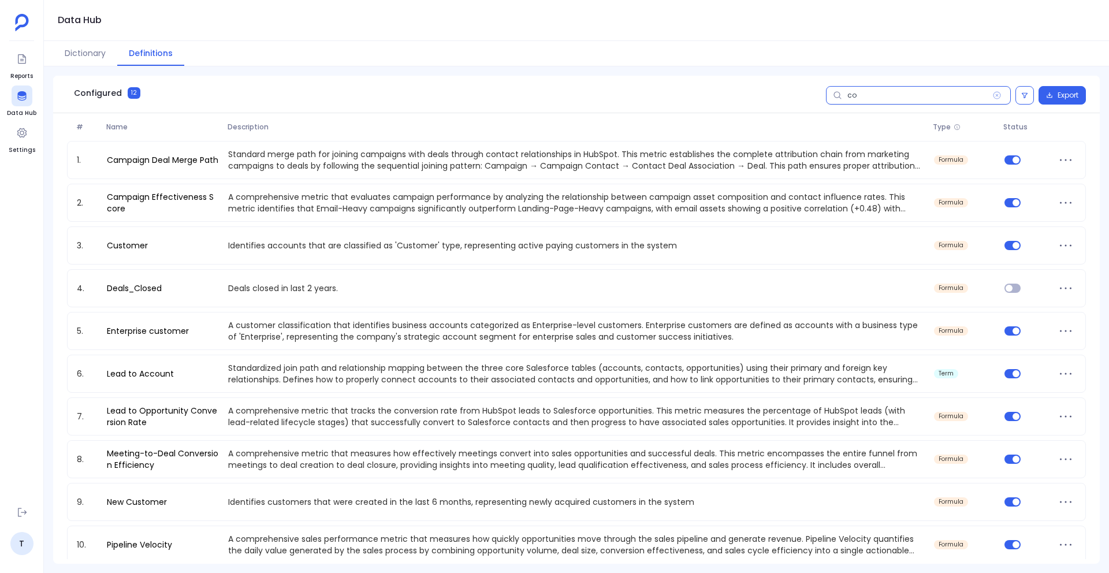
type input "con"
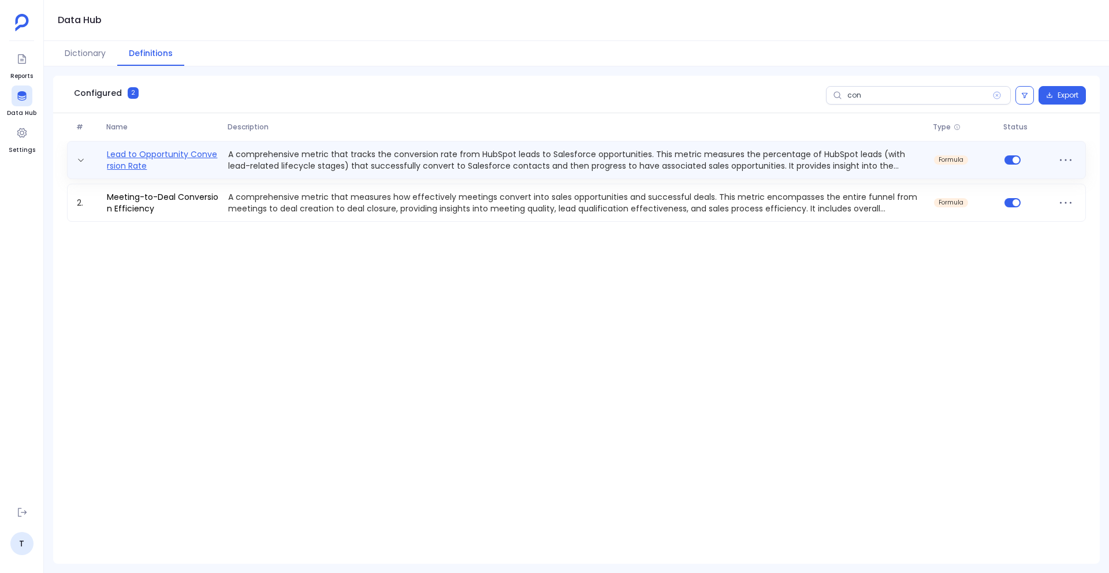
click at [173, 155] on link "Lead to Opportunity Conversion Rate" at bounding box center [162, 159] width 121 height 23
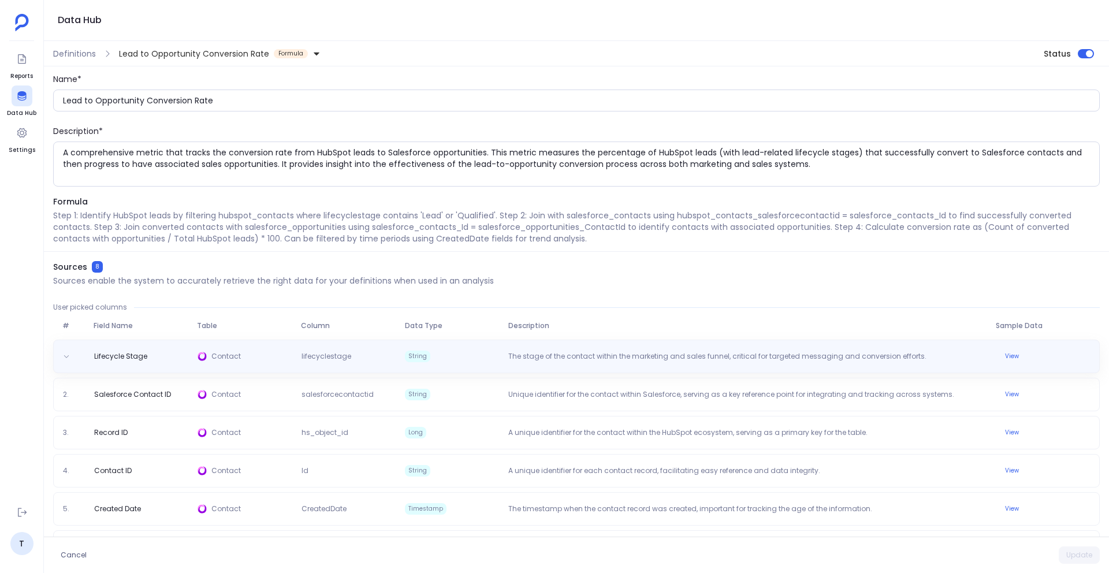
click at [203, 357] on img at bounding box center [201, 356] width 9 height 9
click at [119, 356] on span "Lifecycle Stage" at bounding box center [120, 356] width 62 height 9
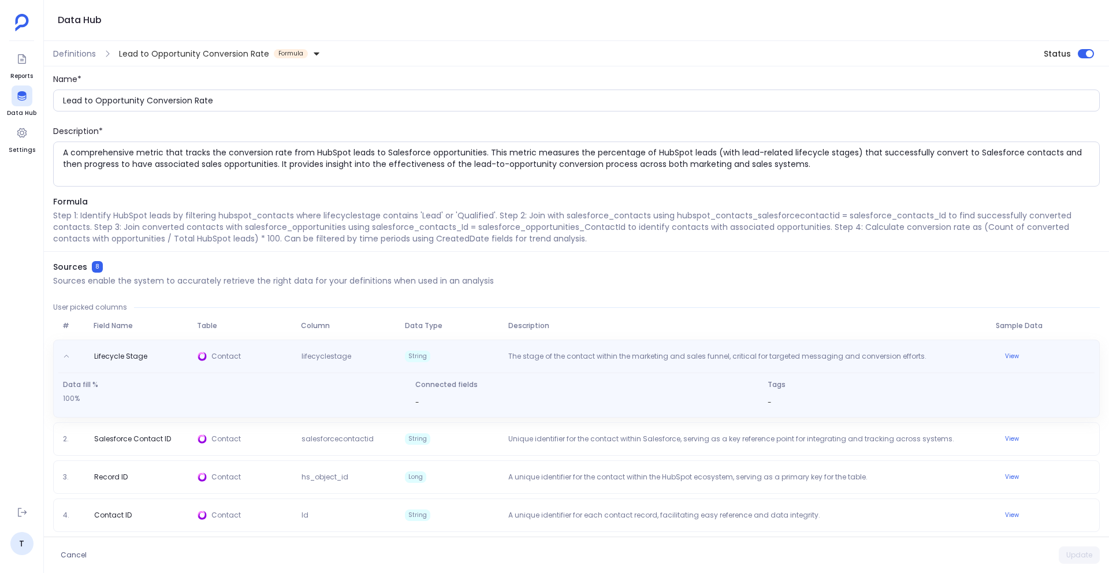
click at [114, 354] on span "Lifecycle Stage" at bounding box center [120, 359] width 62 height 14
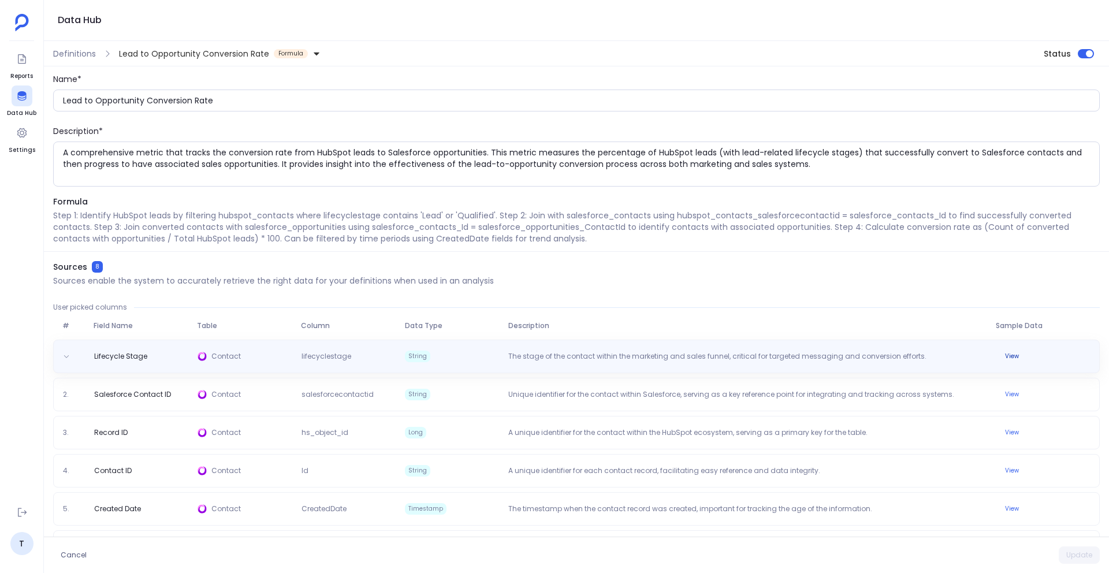
click at [1014, 350] on button "View" at bounding box center [1012, 356] width 28 height 14
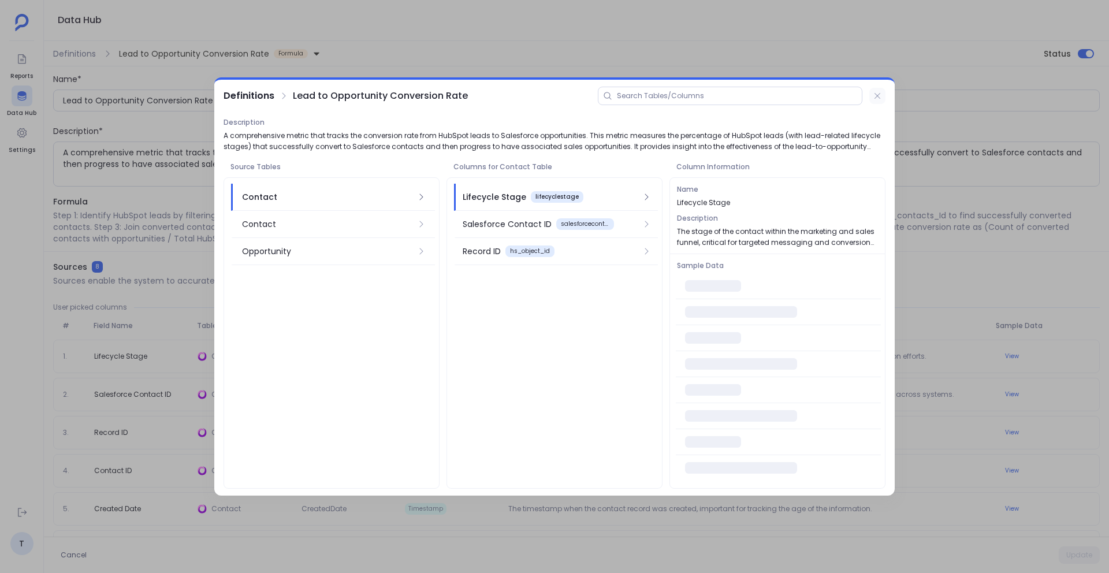
click at [878, 103] on button at bounding box center [877, 96] width 16 height 16
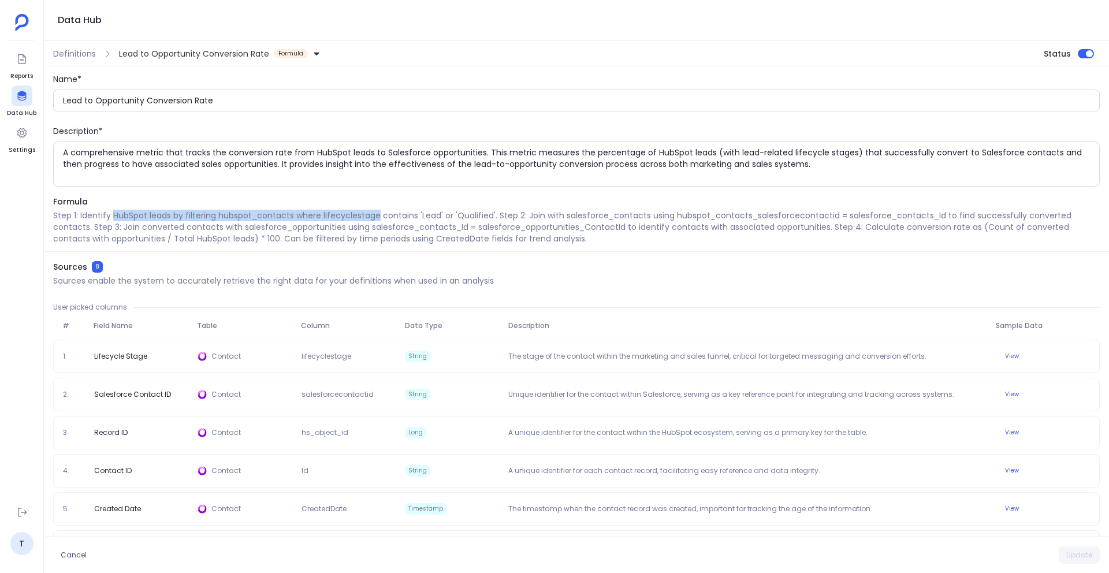
drag, startPoint x: 114, startPoint y: 218, endPoint x: 378, endPoint y: 220, distance: 263.3
click at [378, 220] on p "Step 1: Identify HubSpot leads by filtering hubspot_contacts where lifecyclesta…" at bounding box center [576, 227] width 1046 height 35
click at [63, 56] on span "Definitions" at bounding box center [74, 54] width 43 height 12
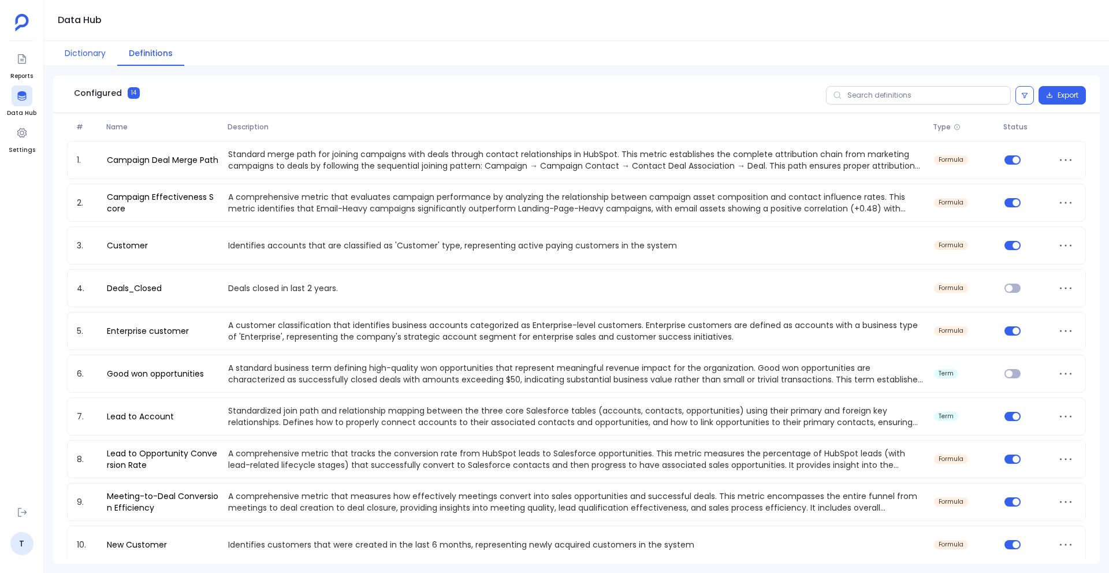
click at [85, 54] on button "Dictionary" at bounding box center [85, 53] width 64 height 25
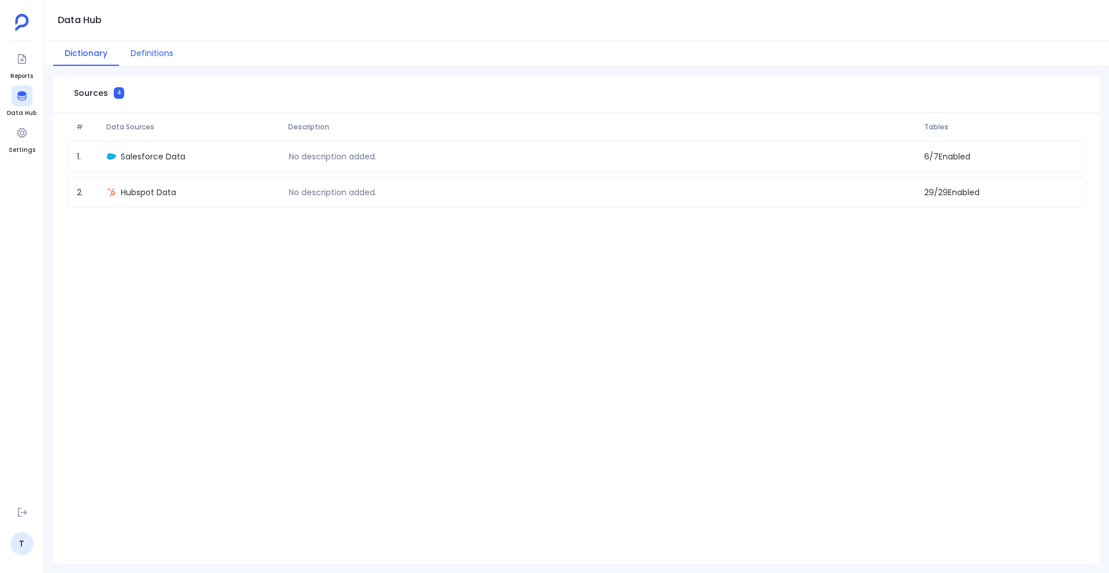
click at [130, 56] on button "Definitions" at bounding box center [152, 53] width 66 height 25
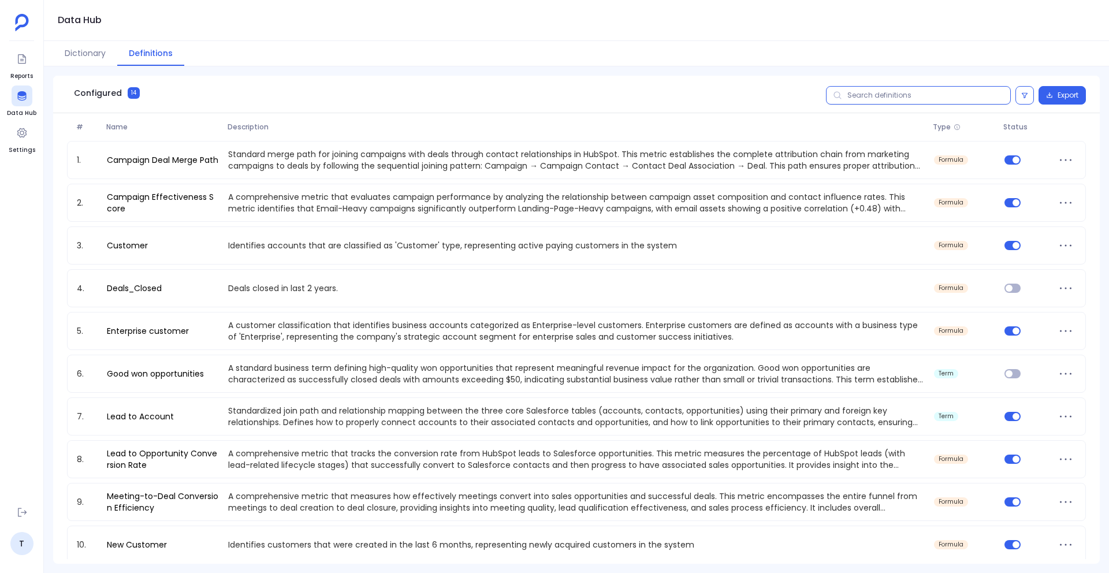
click at [900, 89] on input "text" at bounding box center [918, 95] width 185 height 18
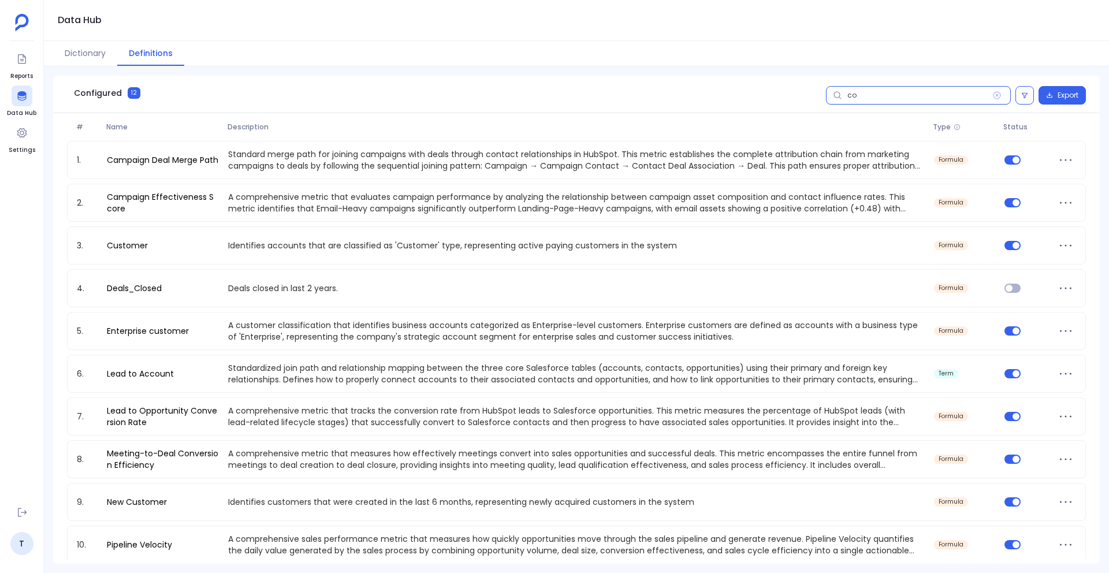
type input "con"
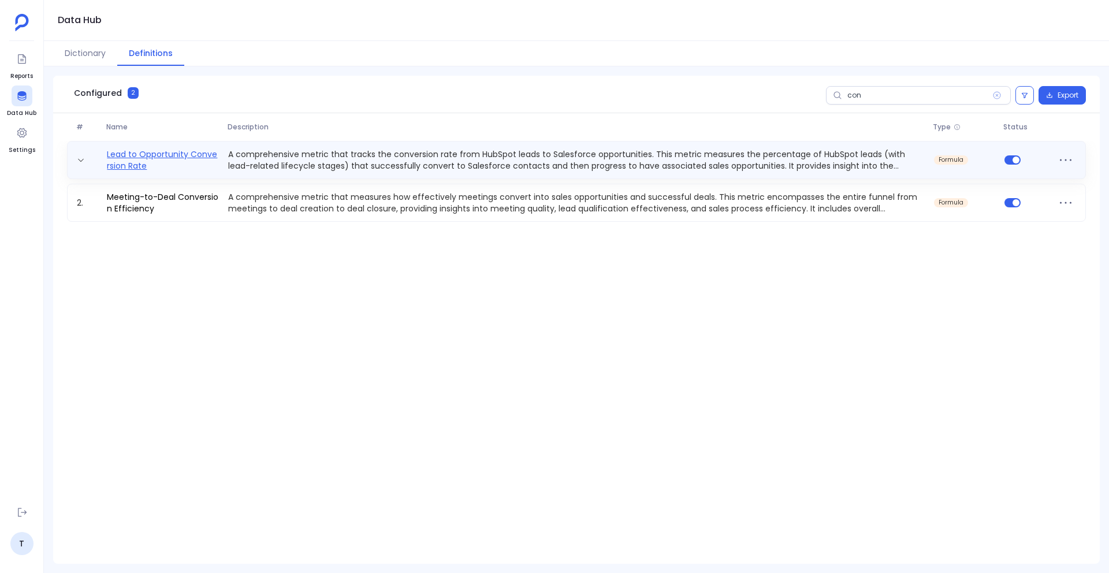
click at [213, 152] on link "Lead to Opportunity Conversion Rate" at bounding box center [162, 159] width 121 height 23
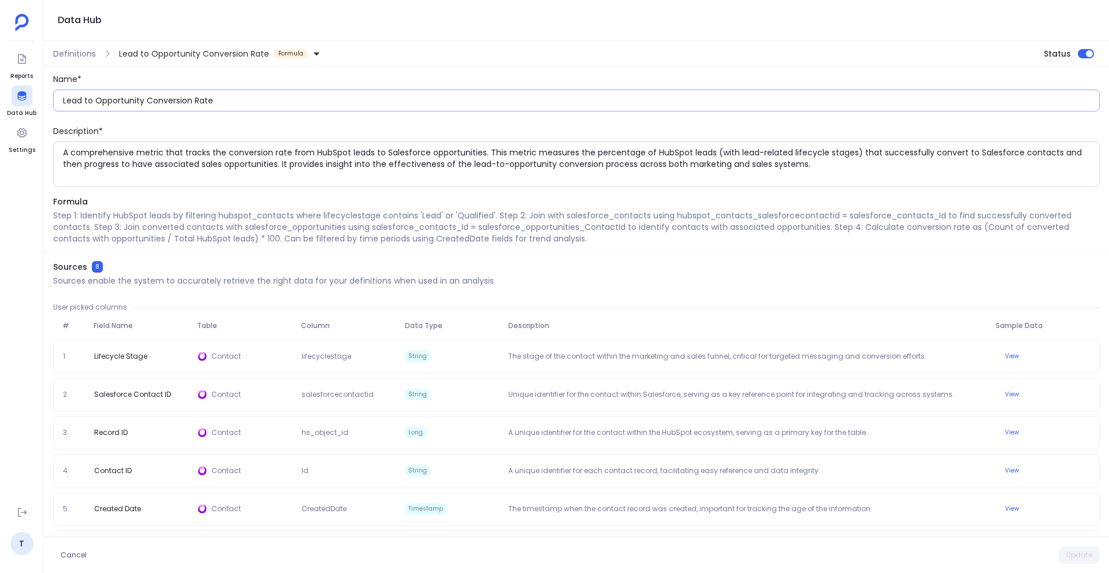
drag, startPoint x: 98, startPoint y: 101, endPoint x: 196, endPoint y: 100, distance: 98.2
click at [196, 100] on div "Lead to Opportunity Conversion Rate" at bounding box center [576, 100] width 1046 height 22
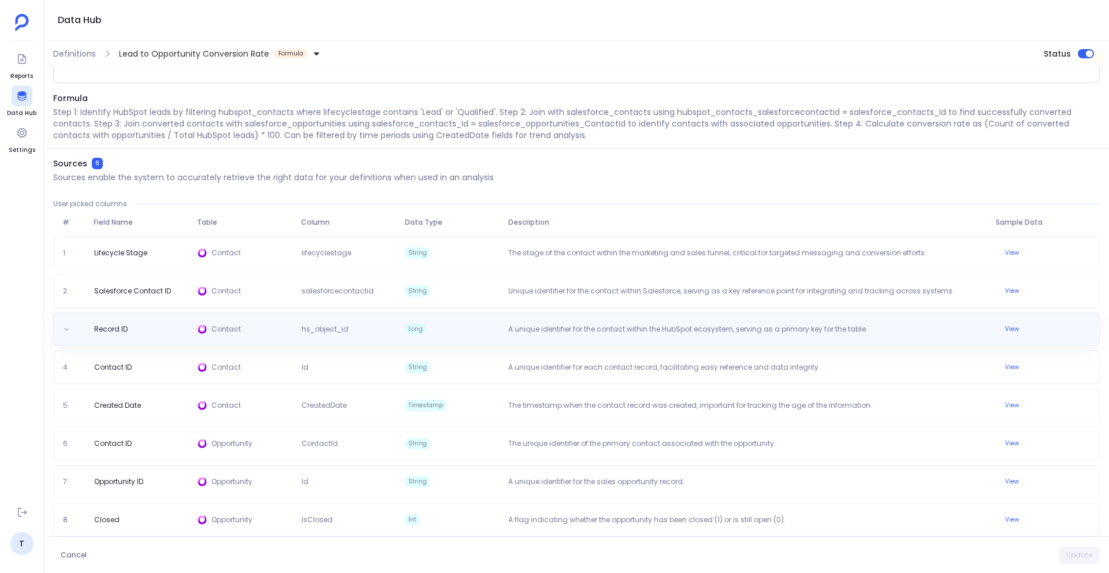
scroll to position [113, 0]
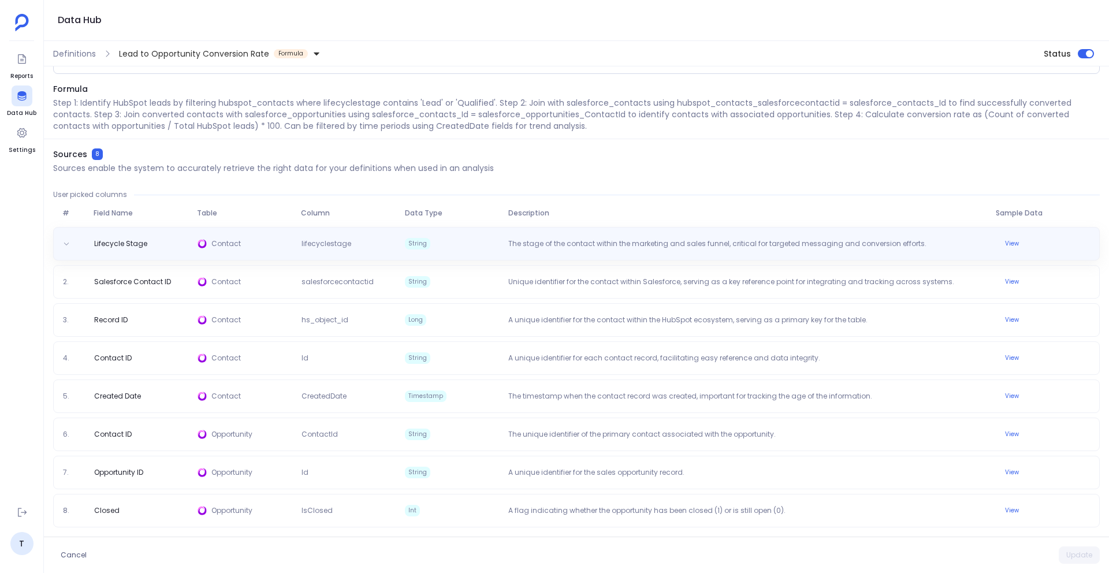
click at [200, 246] on img at bounding box center [201, 243] width 9 height 9
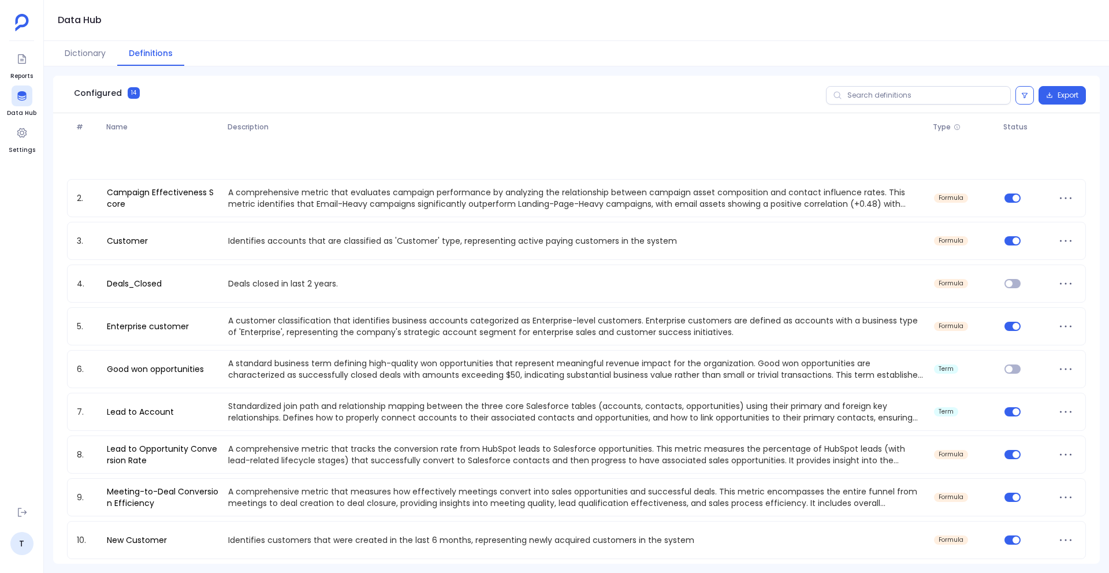
scroll to position [240, 0]
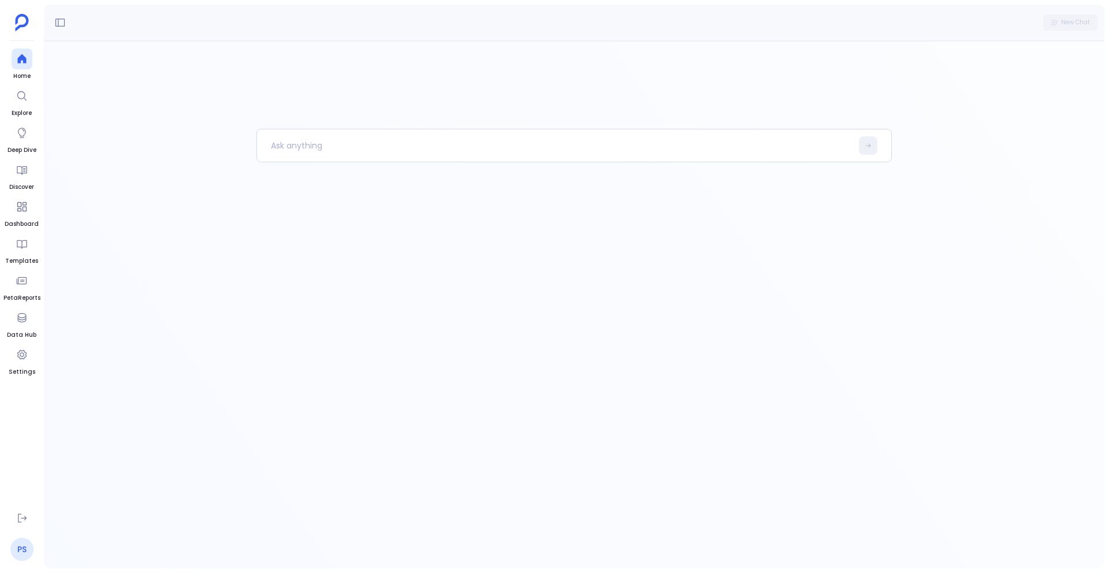
click at [20, 548] on link "PS" at bounding box center [21, 549] width 23 height 23
